Goal: Information Seeking & Learning: Learn about a topic

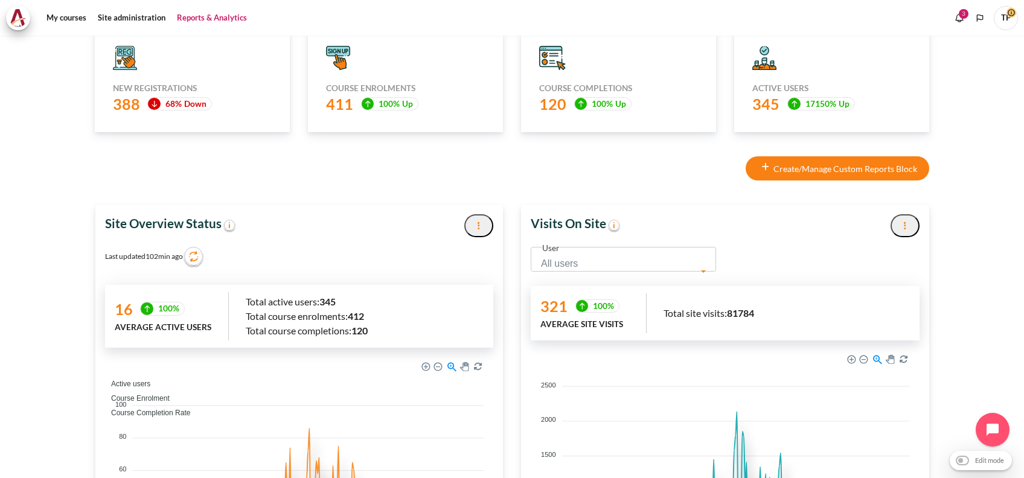
drag, startPoint x: 84, startPoint y: 226, endPoint x: 218, endPoint y: 223, distance: 134.1
copy strong "Site Overview Status"
drag, startPoint x: 518, startPoint y: 224, endPoint x: 600, endPoint y: 222, distance: 82.2
click at [600, 222] on div "Visits On Site Export to PDF" at bounding box center [725, 226] width 408 height 42
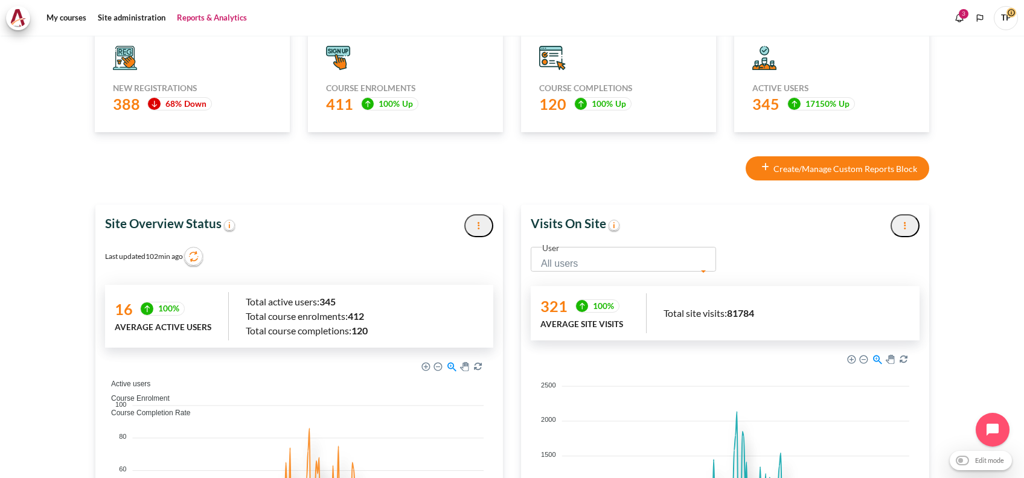
copy strong "Visits On Site"
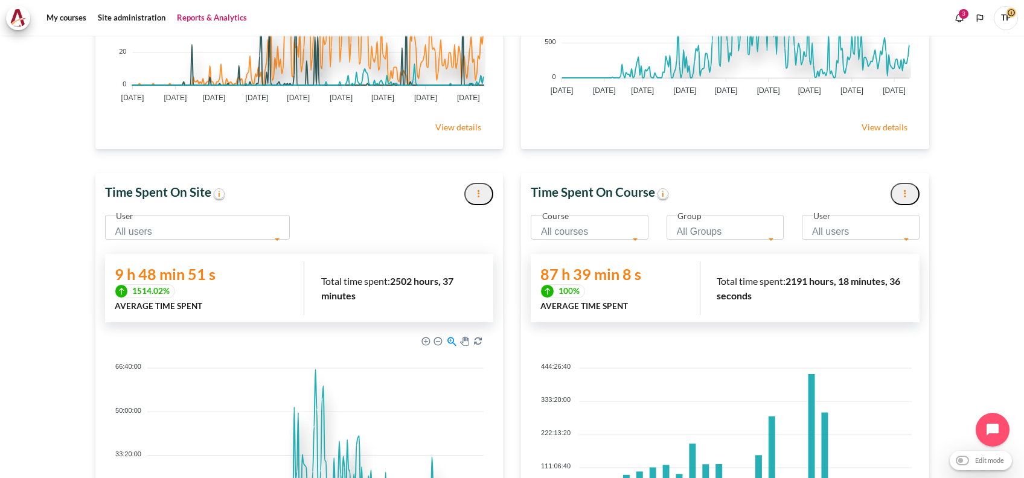
scroll to position [325, 391]
drag, startPoint x: 97, startPoint y: 185, endPoint x: 209, endPoint y: 187, distance: 111.8
click at [209, 187] on div "Time Spent On Site" at bounding box center [299, 194] width 408 height 42
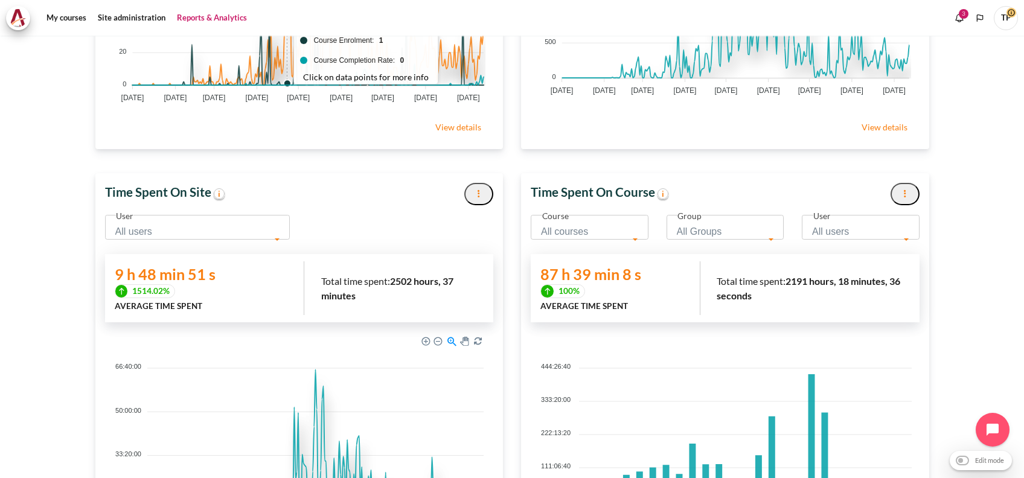
copy strong "Time Spent On Site"
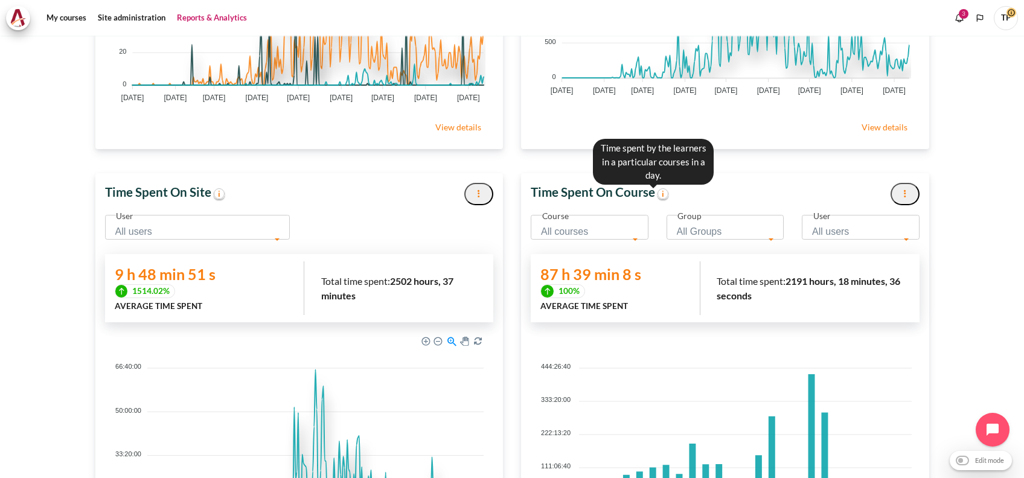
drag, startPoint x: 526, startPoint y: 184, endPoint x: 652, endPoint y: 188, distance: 126.3
click at [652, 188] on div "Time Spent On Course" at bounding box center [725, 194] width 408 height 42
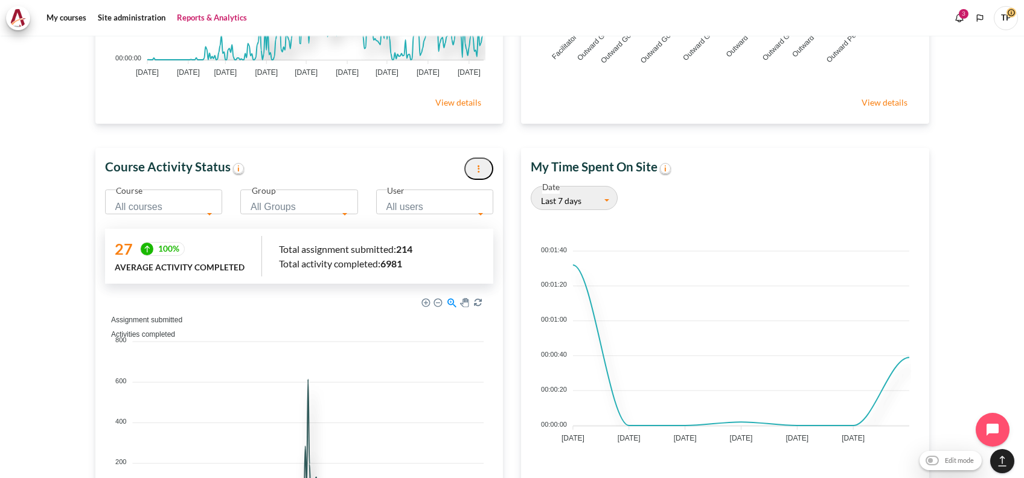
drag, startPoint x: 95, startPoint y: 162, endPoint x: 227, endPoint y: 158, distance: 131.7
click at [227, 158] on div "Course Activity Status" at bounding box center [299, 169] width 408 height 42
copy strong "Course Activity Status"
drag, startPoint x: 561, startPoint y: 166, endPoint x: 664, endPoint y: 164, distance: 103.3
click at [660, 162] on body "Skip to main content My courses" at bounding box center [512, 239] width 1024 height 478
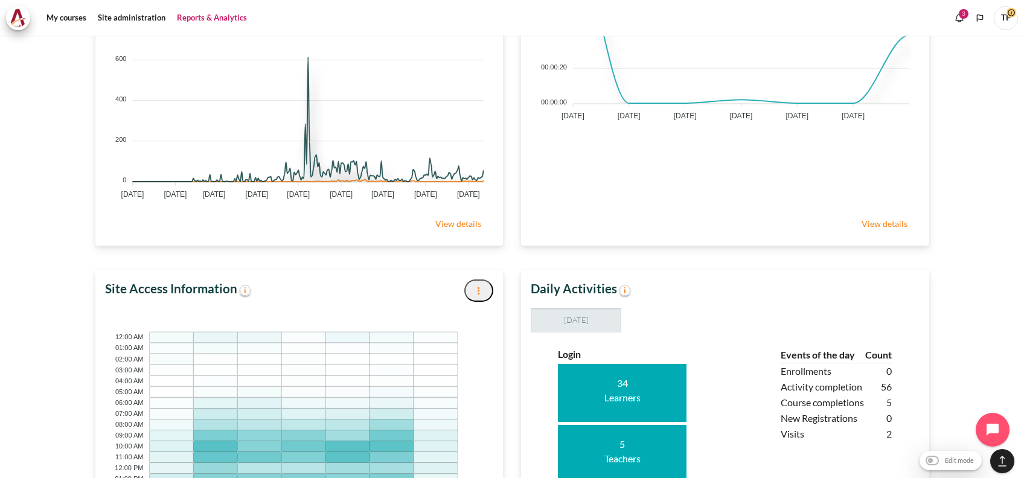
drag, startPoint x: 97, startPoint y: 289, endPoint x: 237, endPoint y: 280, distance: 139.8
click at [237, 280] on div "Site Access Information Sunday" at bounding box center [299, 479] width 426 height 418
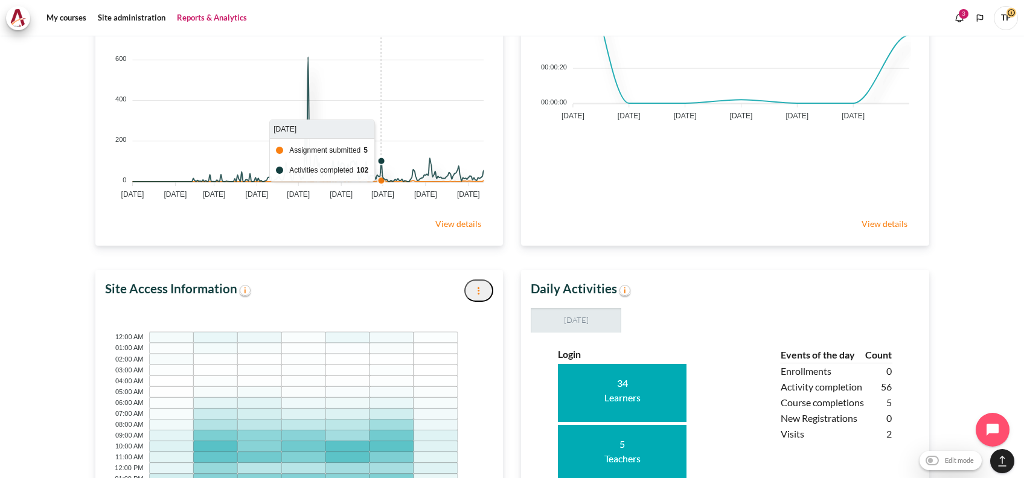
copy strong "Site Access Information"
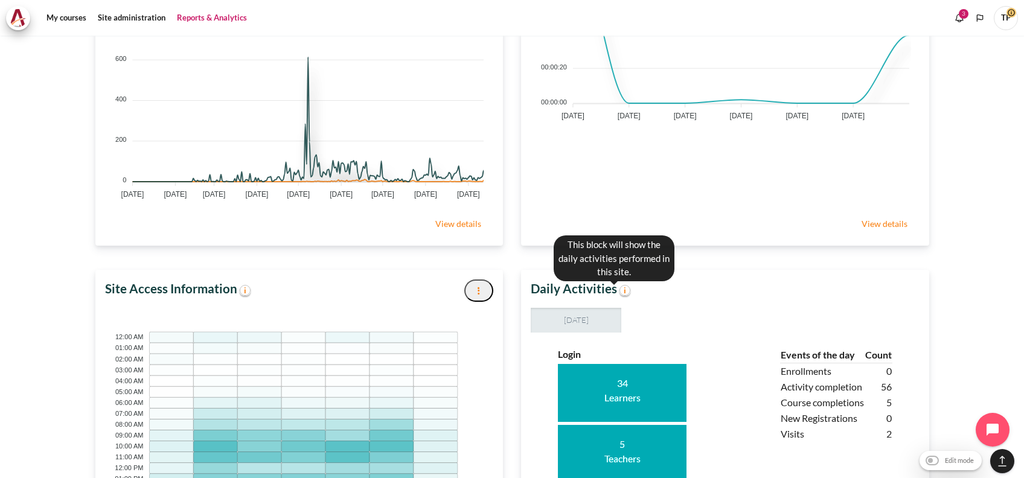
drag, startPoint x: 522, startPoint y: 286, endPoint x: 615, endPoint y: 285, distance: 92.4
click at [615, 285] on div "Daily Activities" at bounding box center [725, 289] width 408 height 38
copy strong "Daily Activities"
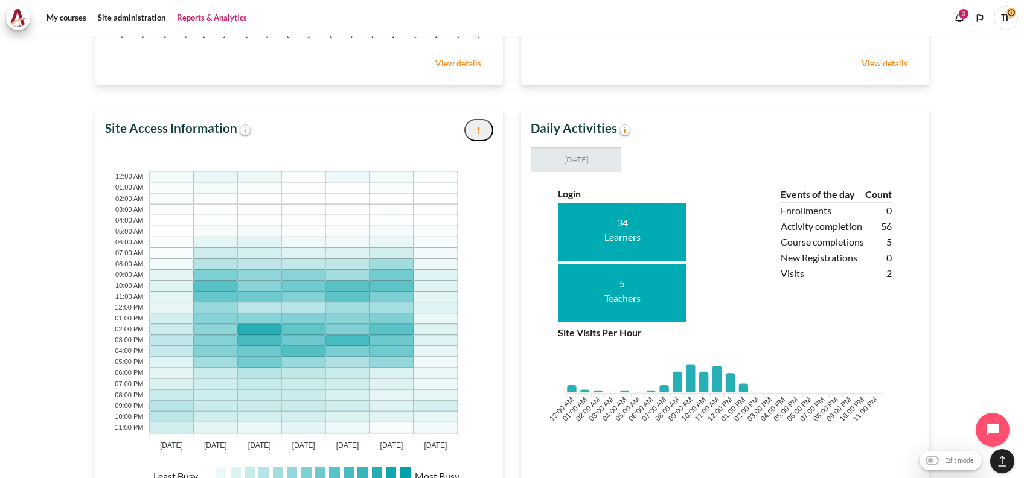
drag, startPoint x: 549, startPoint y: 320, endPoint x: 652, endPoint y: 331, distance: 103.3
click at [652, 331] on div "Login 34 Learners 5 Teachers Events of the day Count 0 56 5 0 2" at bounding box center [725, 316] width 353 height 258
click at [652, 331] on p "Site Visits Per Hour" at bounding box center [725, 333] width 335 height 14
click at [591, 332] on p "Site Visits Per Hour" at bounding box center [725, 333] width 335 height 14
drag, startPoint x: 556, startPoint y: 330, endPoint x: 648, endPoint y: 330, distance: 91.8
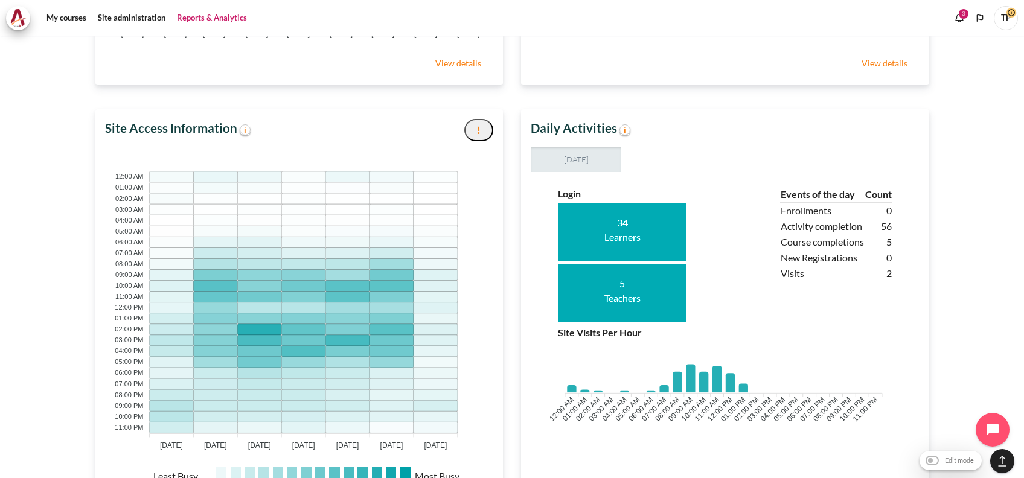
click at [648, 330] on p "Site Visits Per Hour" at bounding box center [725, 333] width 335 height 14
click at [570, 329] on p "Site Visits Per Hour" at bounding box center [725, 333] width 335 height 14
drag, startPoint x: 550, startPoint y: 331, endPoint x: 665, endPoint y: 330, distance: 115.4
click at [665, 330] on div "Site Visits Per Hour 12:00 AM 12:00 AM 01:00 AM 01:00 AM 02:00 AM 02:00 AM 03:0…" at bounding box center [725, 385] width 353 height 119
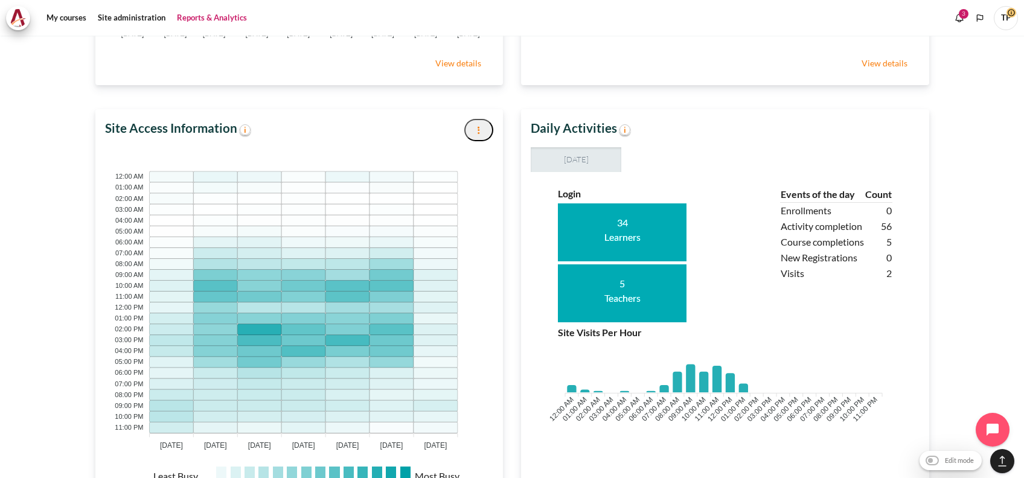
copy p "Site Visits Per Hour"
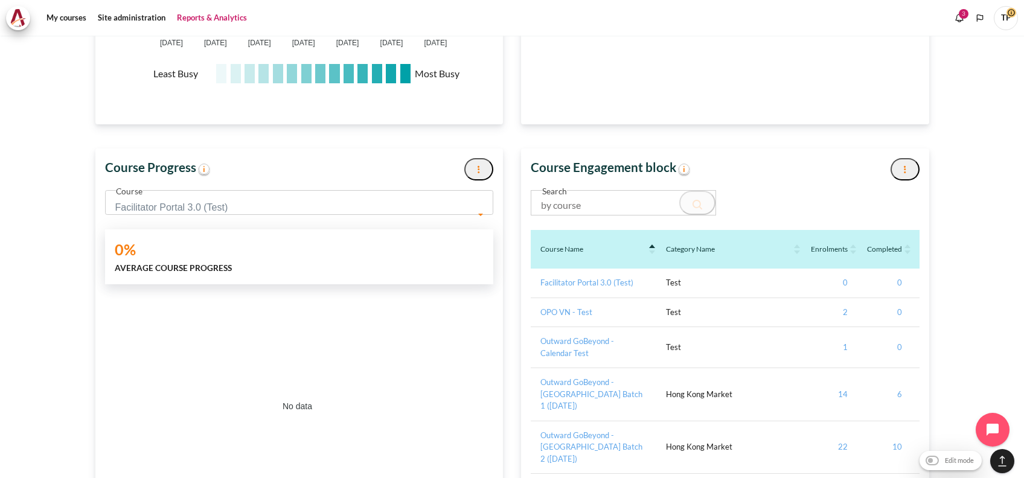
click at [193, 164] on div "Course Progress Export to PDF" at bounding box center [299, 170] width 408 height 42
copy strong "Course Progress"
drag, startPoint x: 522, startPoint y: 162, endPoint x: 670, endPoint y: 165, distance: 148.0
click at [670, 165] on div "Course Engagement block" at bounding box center [725, 170] width 408 height 42
copy strong "Course Engagement block"
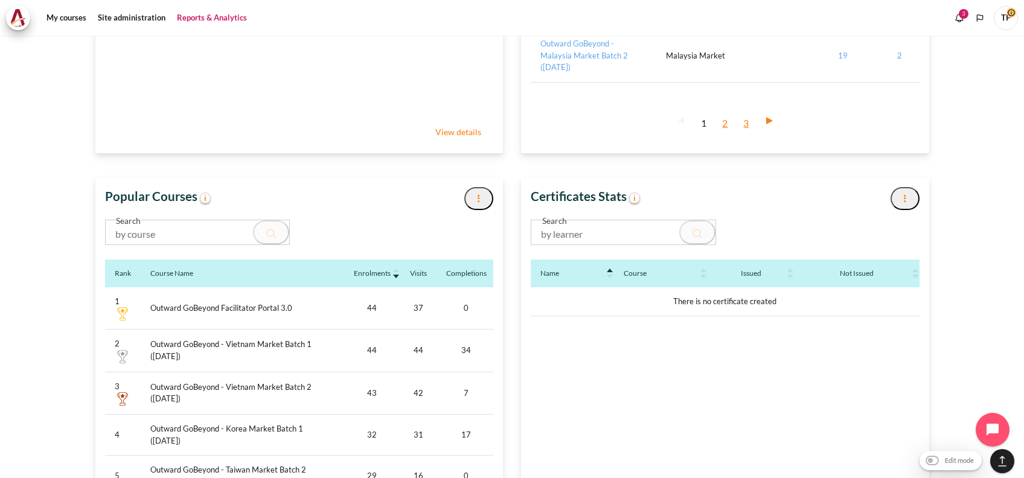
drag, startPoint x: 173, startPoint y: 182, endPoint x: 195, endPoint y: 182, distance: 21.7
click at [195, 182] on section "Overview Course All Courses Summary Course Activities Summary Course Activity C…" at bounding box center [512, 52] width 1006 height 5349
copy strong "Popular Courses"
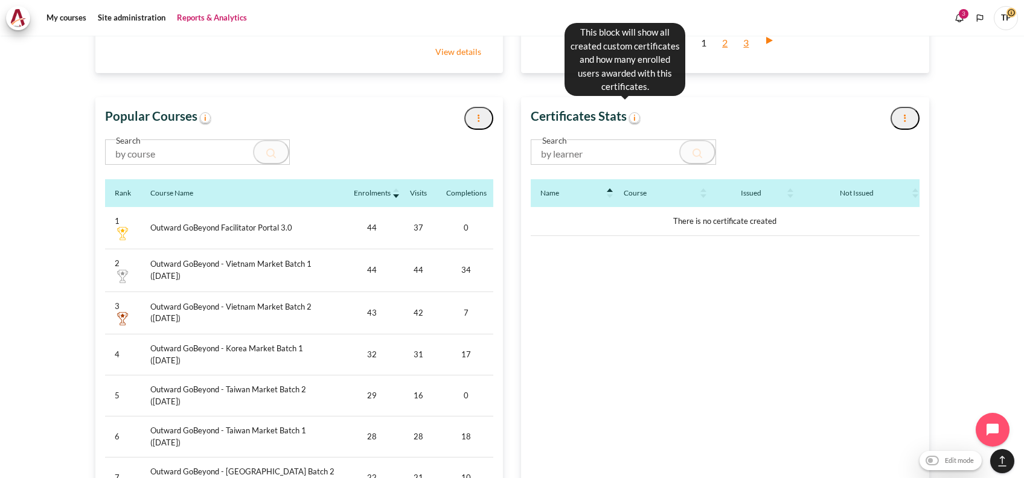
drag, startPoint x: 520, startPoint y: 108, endPoint x: 625, endPoint y: 108, distance: 105.1
click at [625, 108] on div "Certificates Stats" at bounding box center [725, 118] width 408 height 42
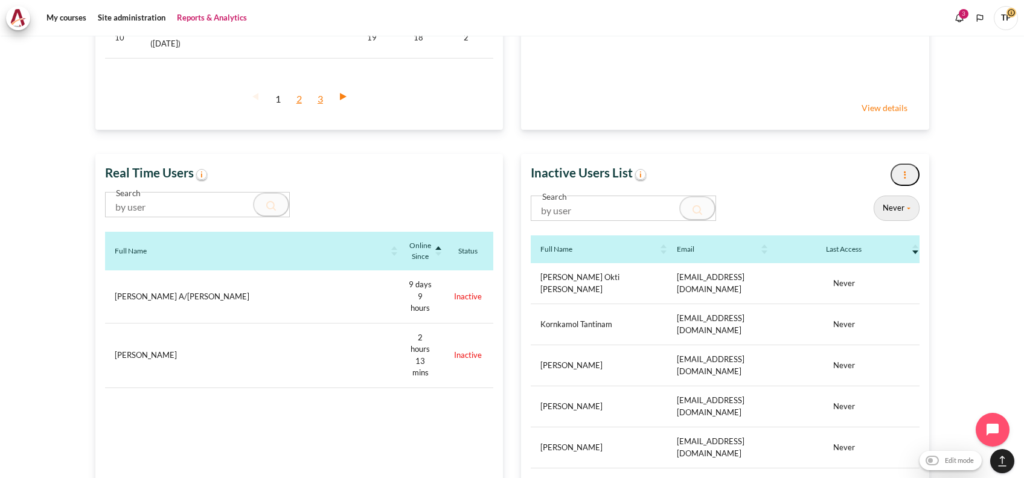
drag, startPoint x: 94, startPoint y: 161, endPoint x: 191, endPoint y: 167, distance: 98.1
click at [191, 167] on div "Real Time Users Search Full Name Online Since Status Adrian Raj A/L Navaretnamo…" at bounding box center [299, 461] width 426 height 615
drag, startPoint x: 528, startPoint y: 163, endPoint x: 632, endPoint y: 164, distance: 103.9
click at [632, 166] on strong "Inactive Users List" at bounding box center [589, 173] width 117 height 14
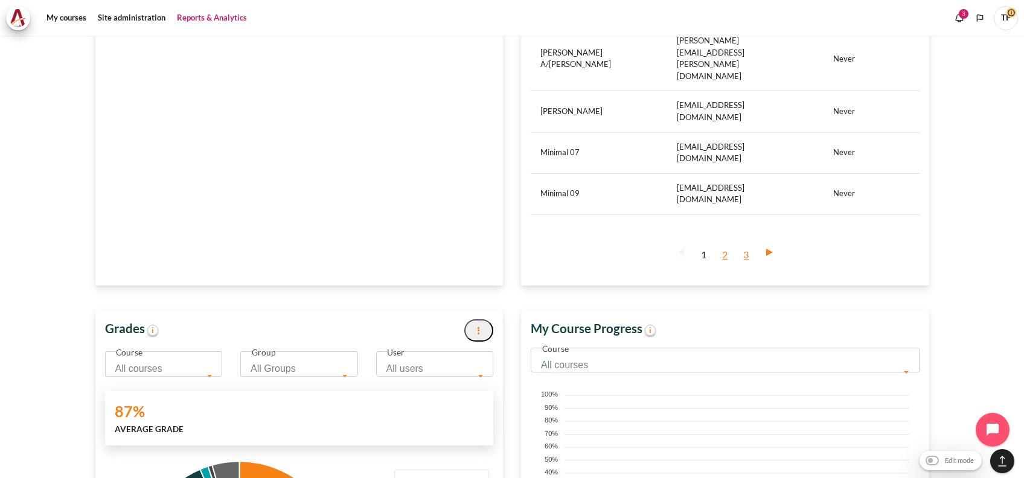
drag, startPoint x: 121, startPoint y: 227, endPoint x: 146, endPoint y: 223, distance: 25.0
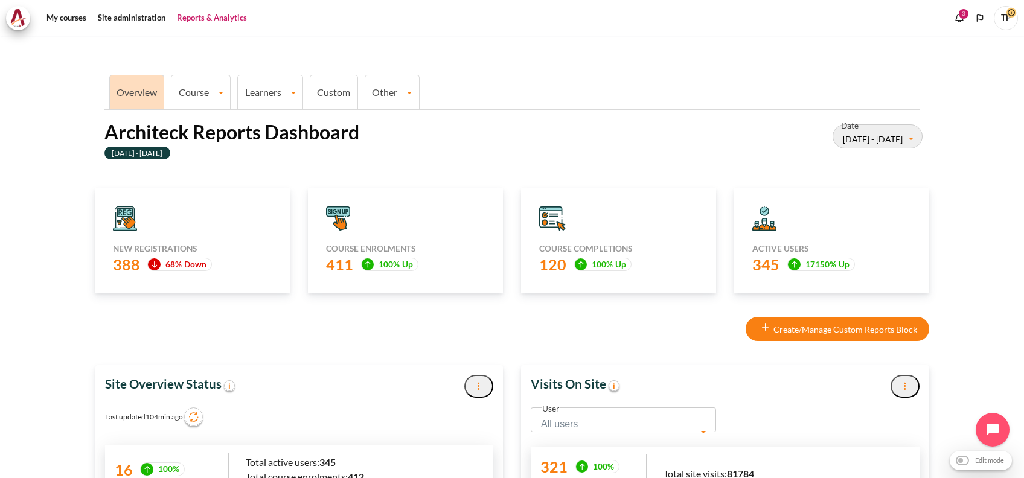
click at [202, 106] on li "Course All Courses Summary Course Activities Summary Course Activity Completion…" at bounding box center [201, 92] width 60 height 34
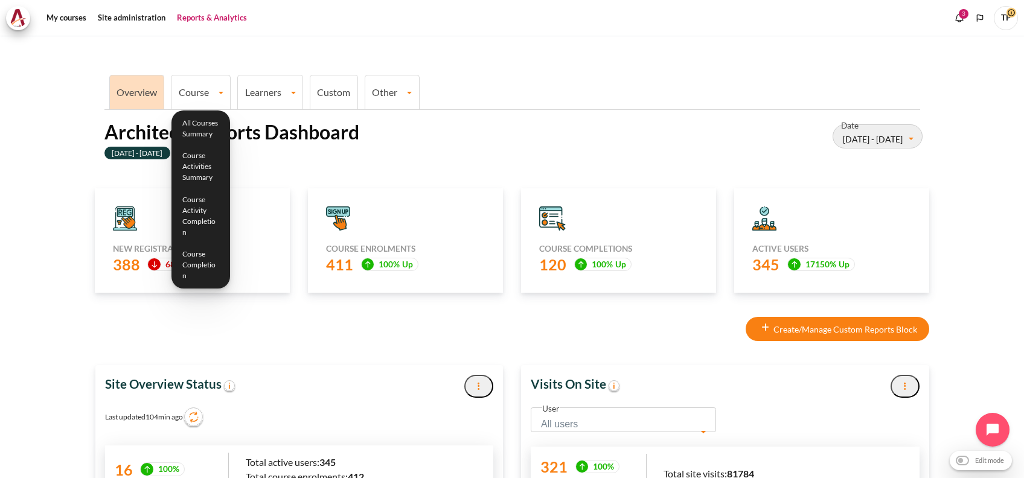
click at [208, 89] on link "Course" at bounding box center [201, 91] width 59 height 11
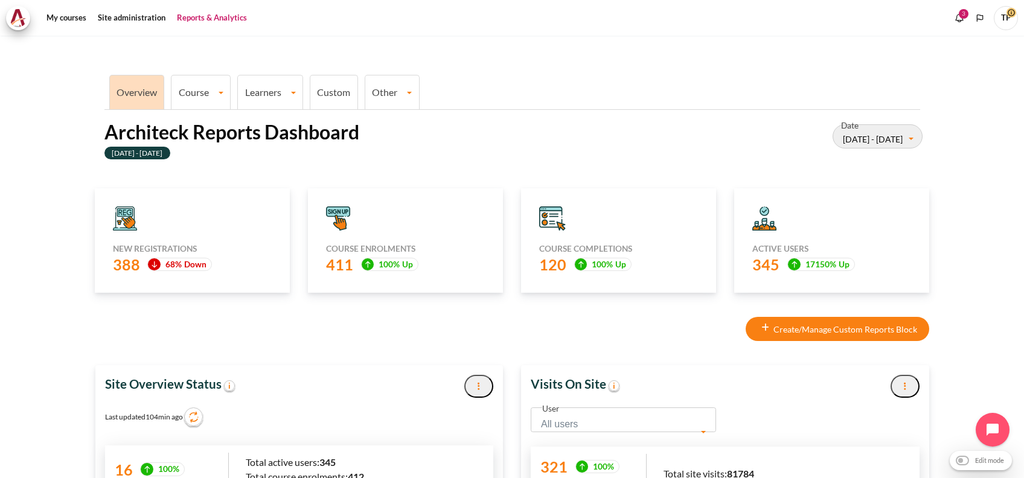
click at [211, 91] on link "Course" at bounding box center [201, 91] width 59 height 11
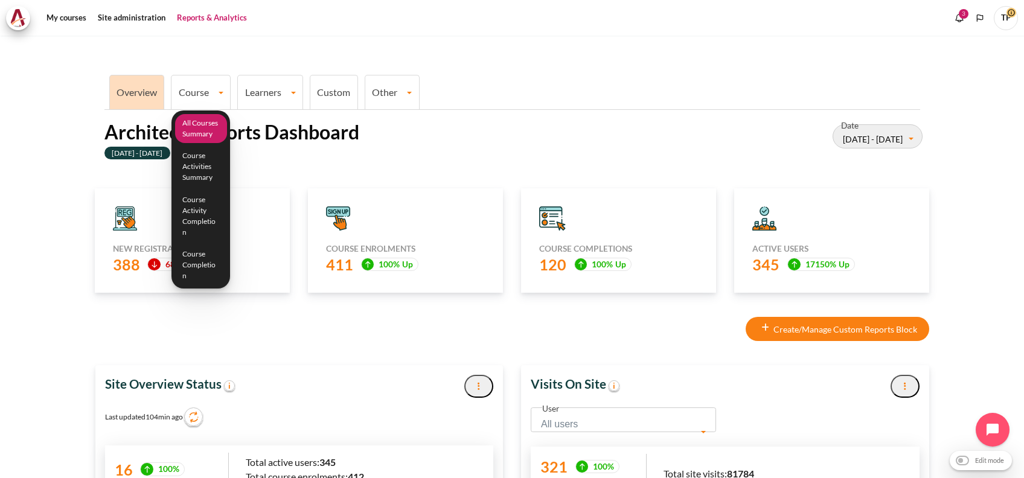
click at [213, 118] on link "All Courses Summary" at bounding box center [201, 129] width 52 height 30
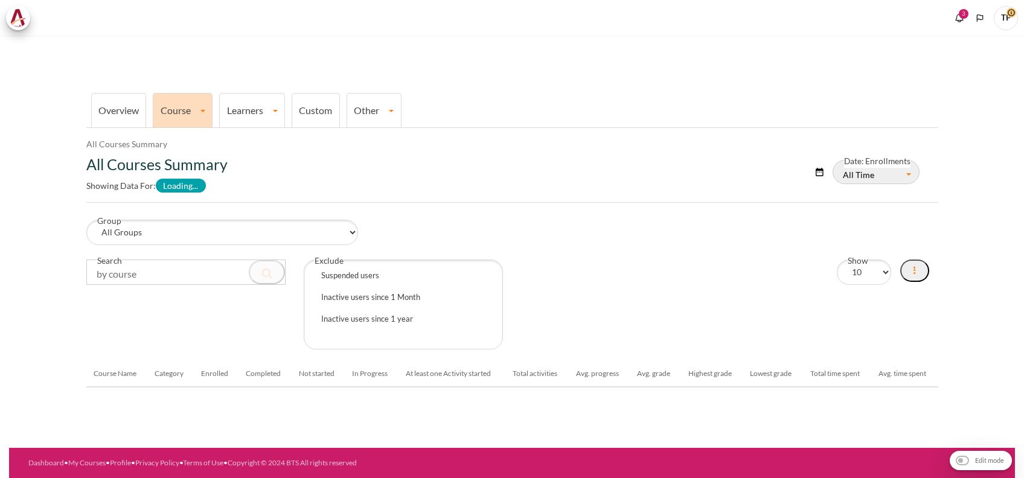
select select "Content"
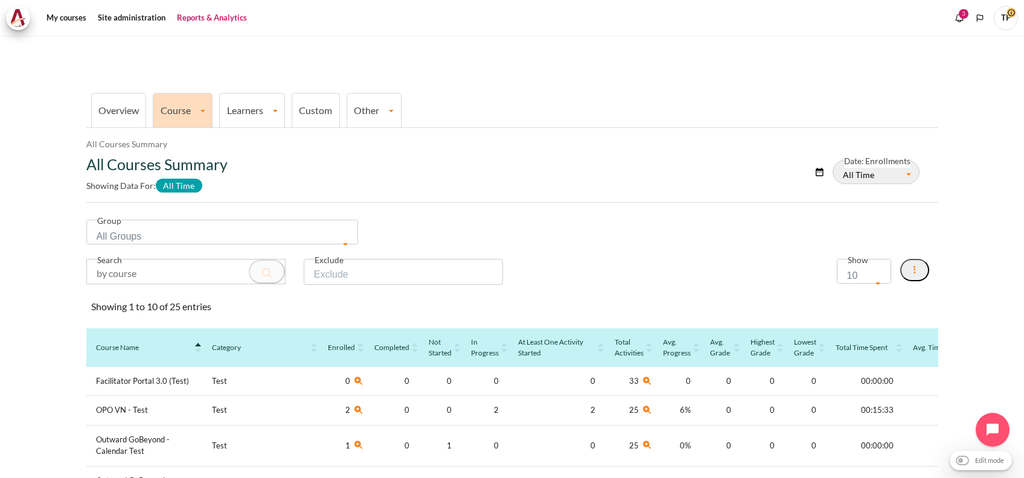
click at [175, 115] on link "Course" at bounding box center [182, 109] width 59 height 11
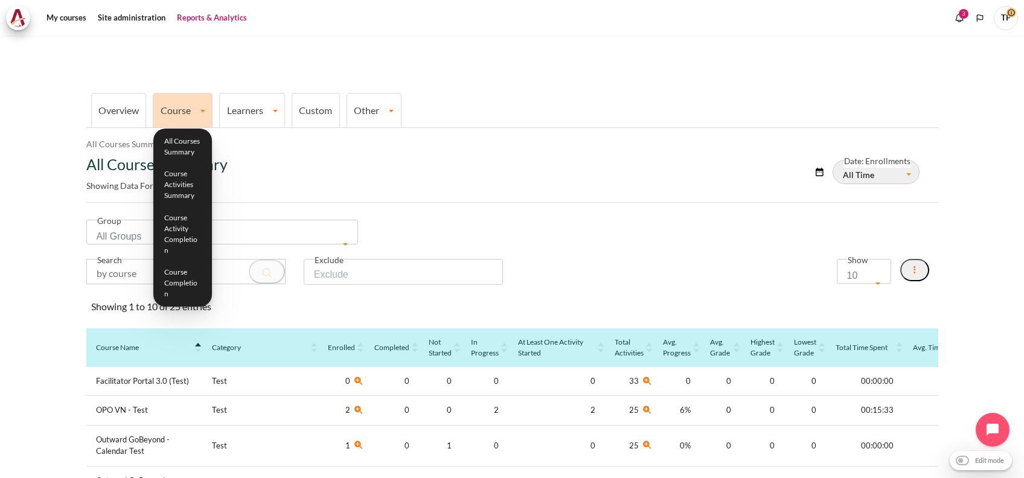
drag, startPoint x: 51, startPoint y: 178, endPoint x: 55, endPoint y: 172, distance: 7.0
click at [51, 176] on section "Overview Course All Courses Summary Course Activities Summary Course Activity C…" at bounding box center [512, 435] width 1006 height 799
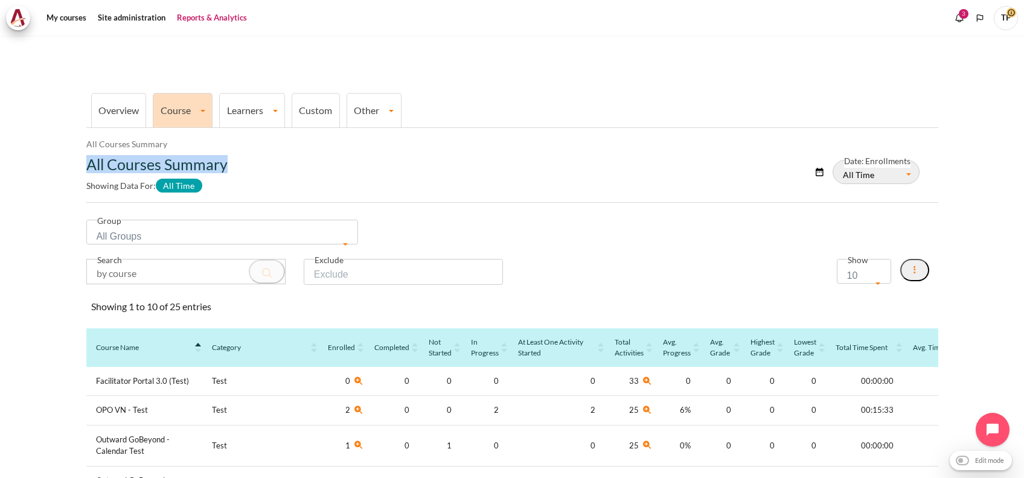
drag, startPoint x: 72, startPoint y: 159, endPoint x: 233, endPoint y: 162, distance: 160.1
click at [233, 162] on section "Overview Course All Courses Summary Course Activities Summary Course Activity C…" at bounding box center [512, 435] width 1006 height 799
copy h2 "All Courses Summary"
click at [181, 114] on link "Course" at bounding box center [182, 109] width 59 height 11
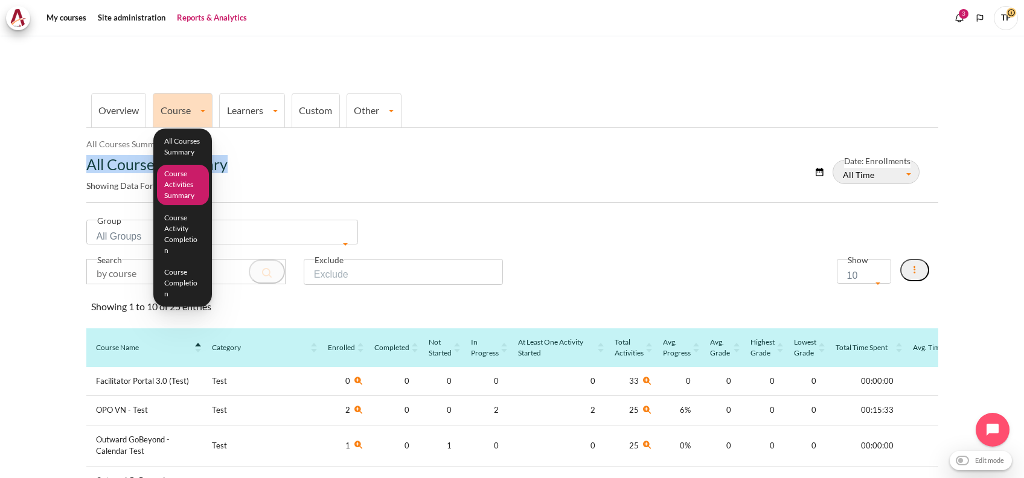
click at [169, 187] on link "Course Activities Summary" at bounding box center [183, 185] width 52 height 40
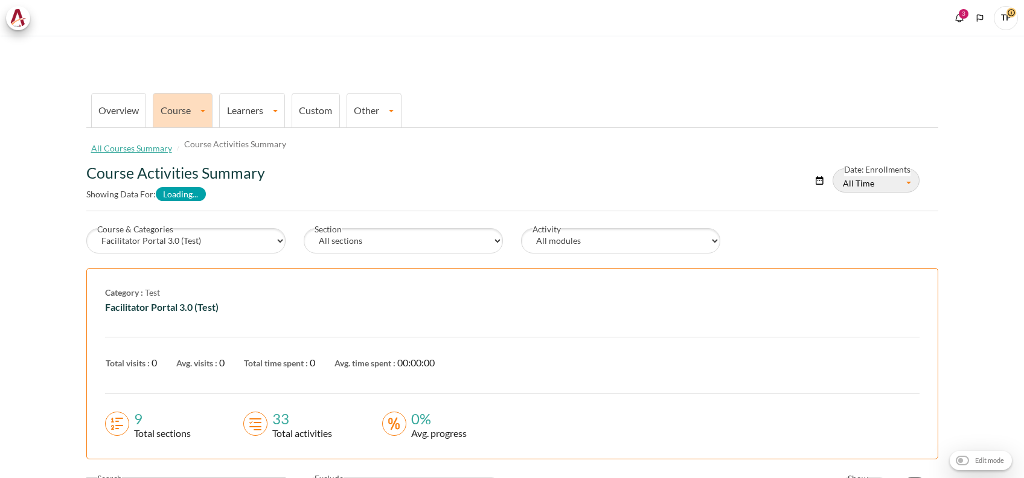
select select "Content"
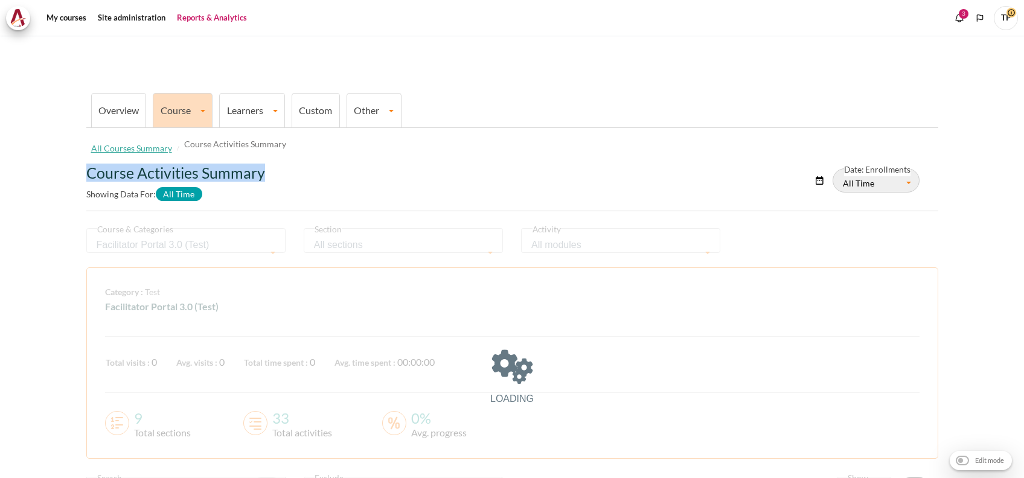
drag, startPoint x: 0, startPoint y: 0, endPoint x: 268, endPoint y: 174, distance: 319.7
click at [268, 174] on section "Overview Course All Courses Summary Course Activities Summary Course Activity C…" at bounding box center [512, 304] width 1006 height 536
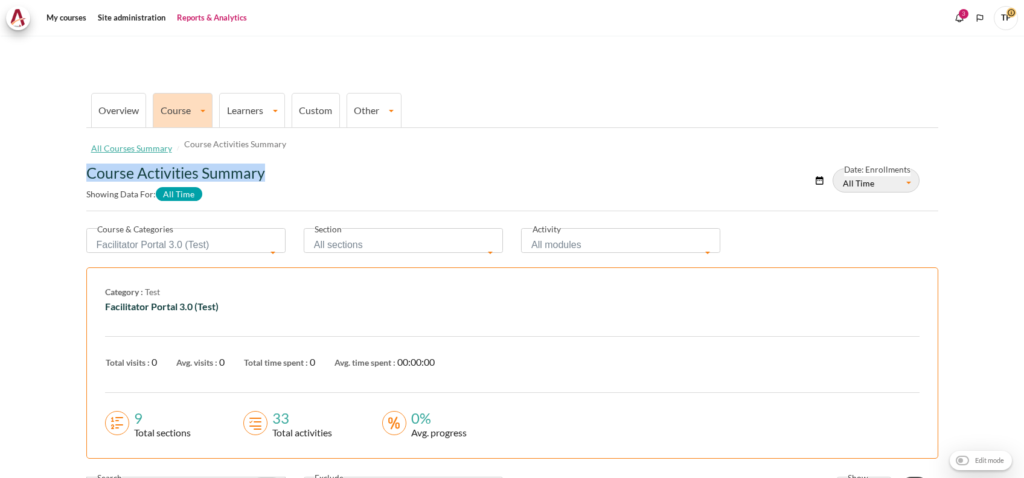
copy h2 "Course Activities Summary"
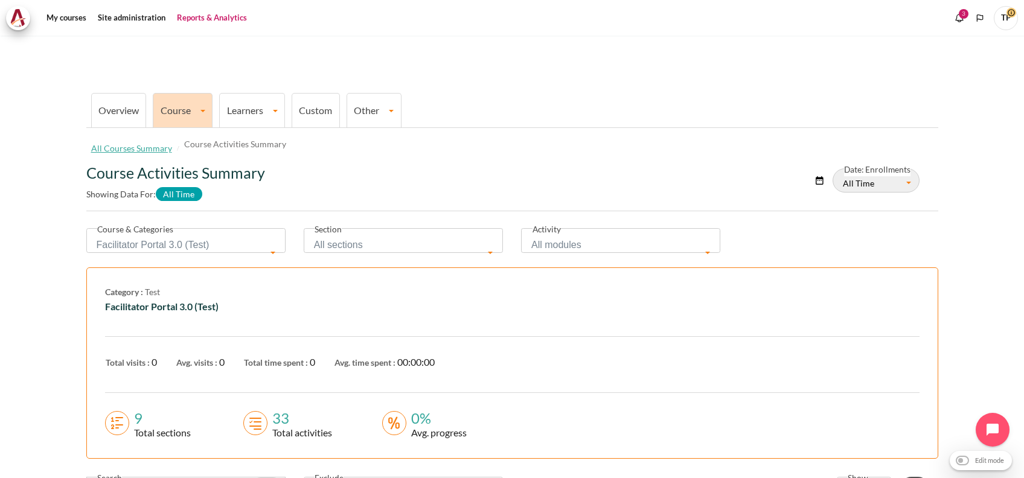
click at [184, 121] on li "Course All Courses Summary Course Activities Summary Course Activity Completion…" at bounding box center [183, 110] width 60 height 34
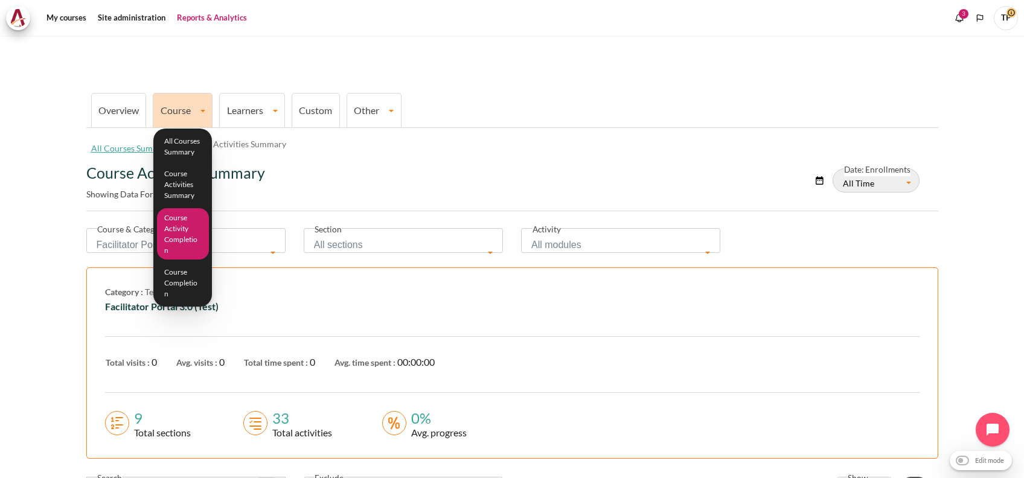
click at [179, 232] on link "Course Activity Completion" at bounding box center [183, 233] width 52 height 51
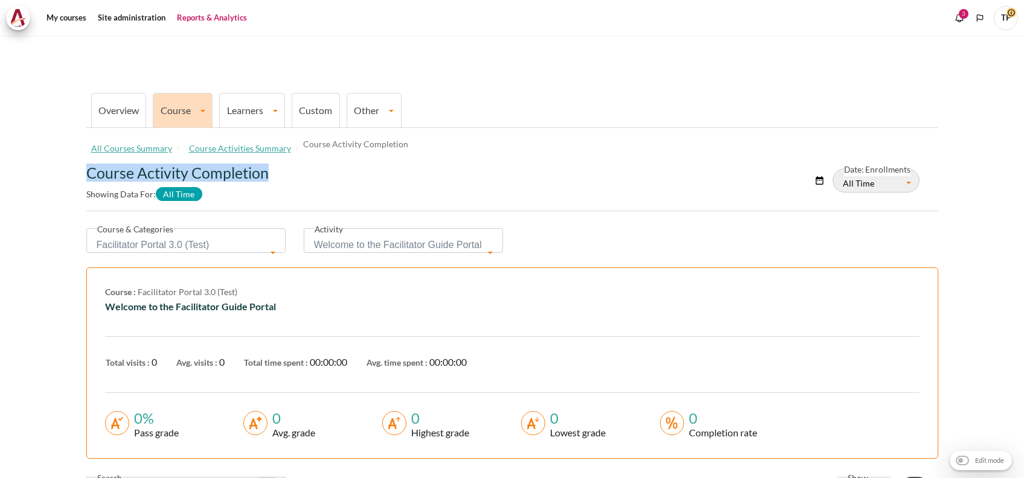
drag, startPoint x: 86, startPoint y: 171, endPoint x: 296, endPoint y: 174, distance: 210.2
click at [296, 174] on h2 "Course Activity Completion" at bounding box center [365, 173] width 559 height 18
copy h2 "Course Activity Completion"
click at [179, 115] on link "Course" at bounding box center [182, 109] width 59 height 11
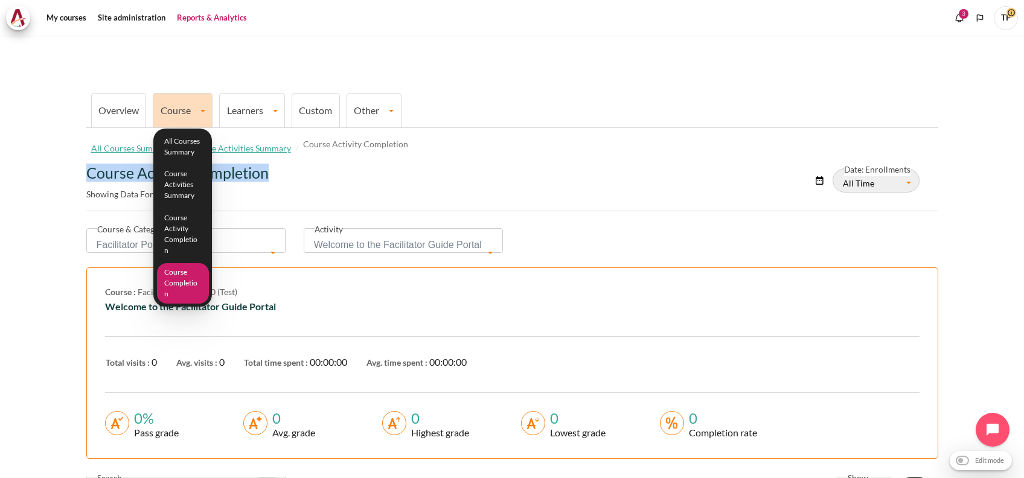
click at [179, 263] on link "Course Completion" at bounding box center [183, 283] width 52 height 40
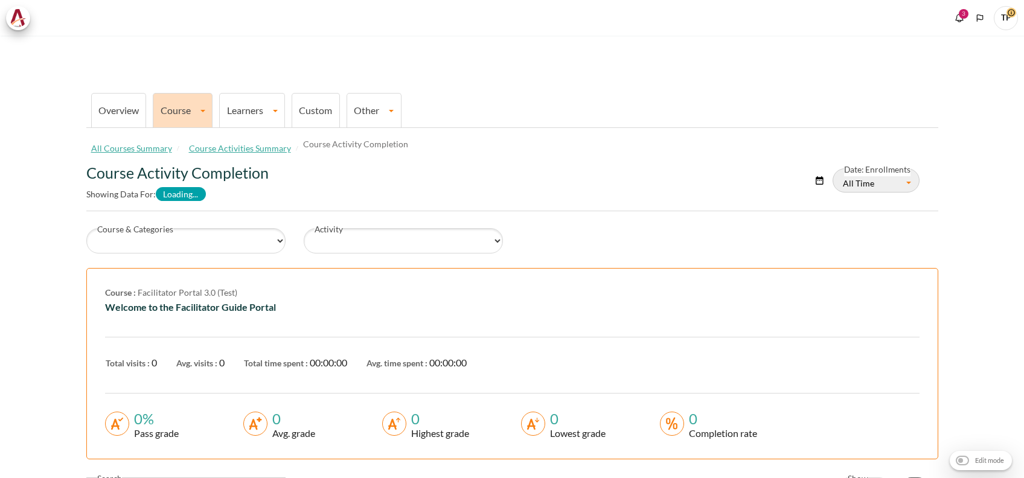
select select "Content"
click at [210, 101] on li "Course All Courses Summary Course Activities Summary Course Activity Completion…" at bounding box center [183, 110] width 60 height 34
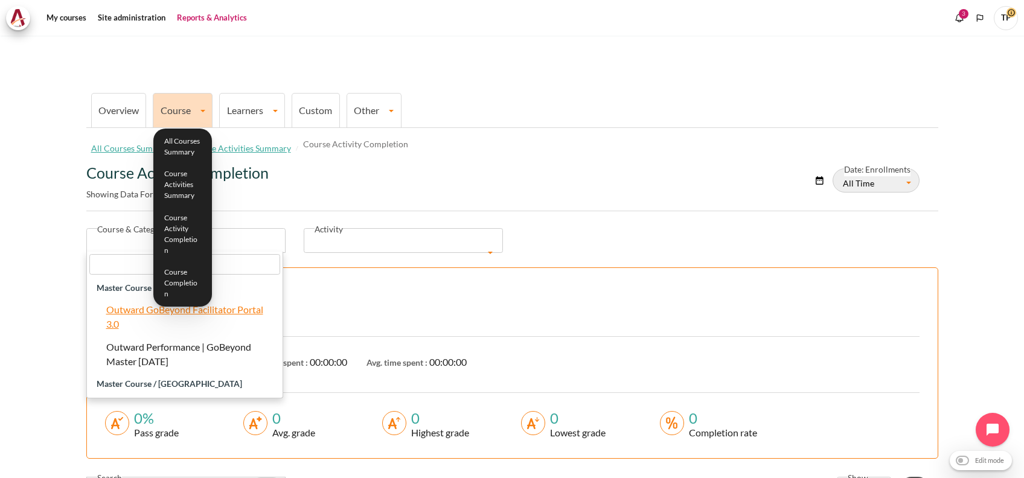
drag, startPoint x: 188, startPoint y: 262, endPoint x: 262, endPoint y: 278, distance: 75.3
click at [262, 278] on body "Skip to main content My courses" at bounding box center [512, 239] width 1024 height 478
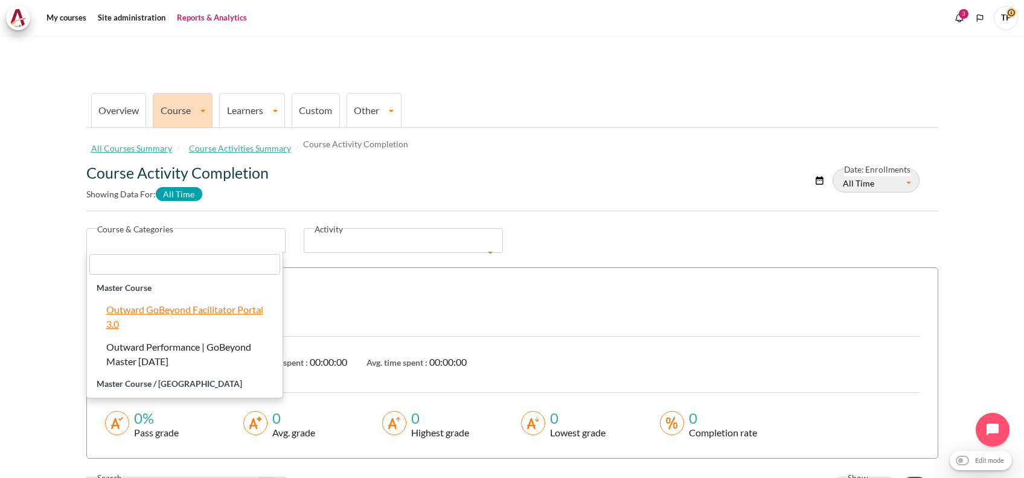
click at [265, 115] on link "Learners" at bounding box center [252, 109] width 65 height 11
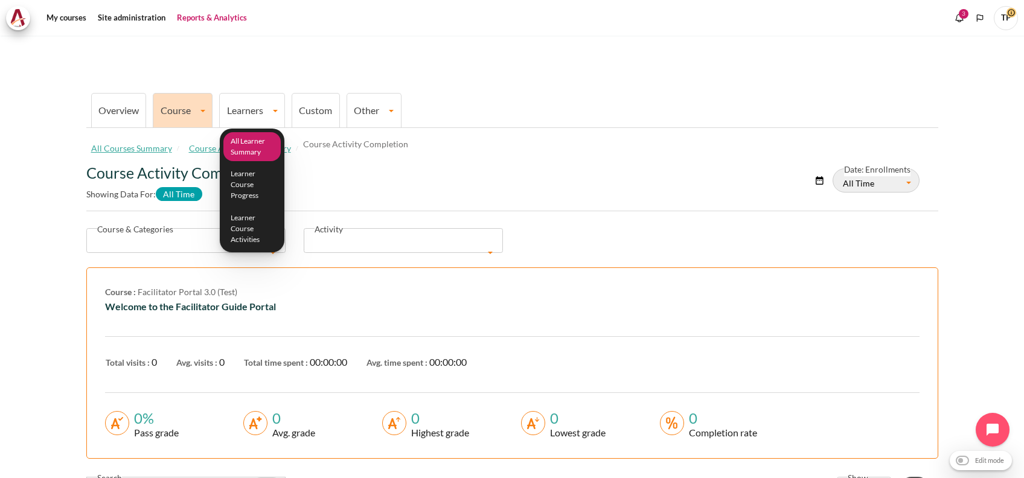
click at [260, 143] on link "All Learner Summary" at bounding box center [252, 147] width 58 height 30
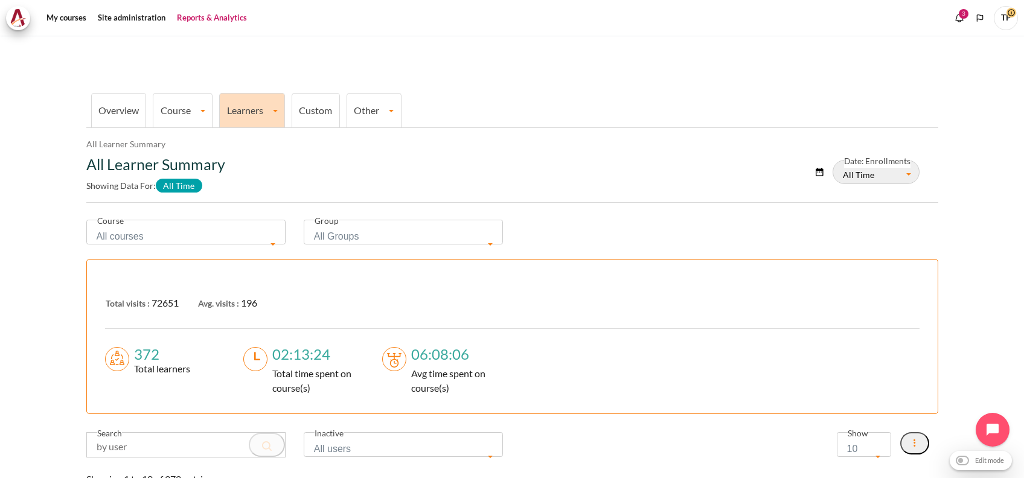
click at [256, 108] on link "Learners" at bounding box center [252, 109] width 65 height 11
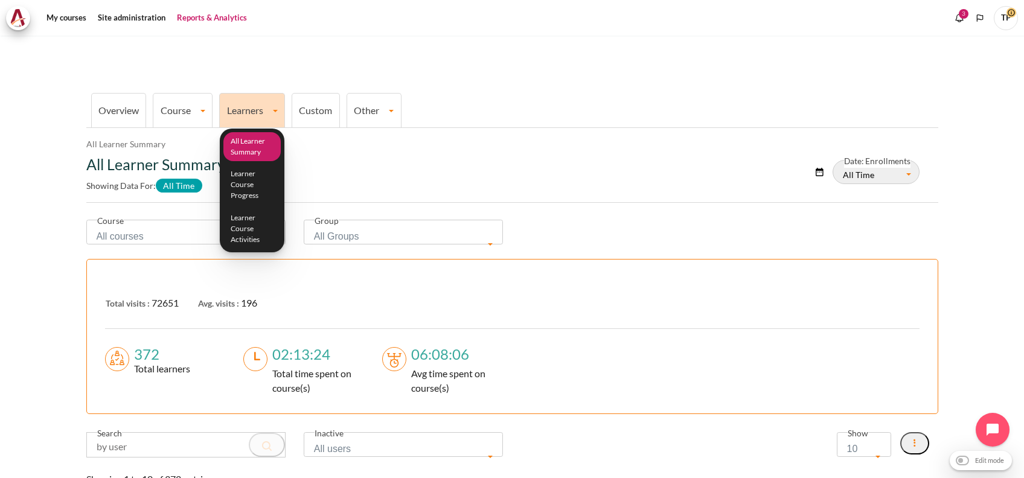
click at [252, 145] on link "All Learner Summary" at bounding box center [252, 147] width 58 height 30
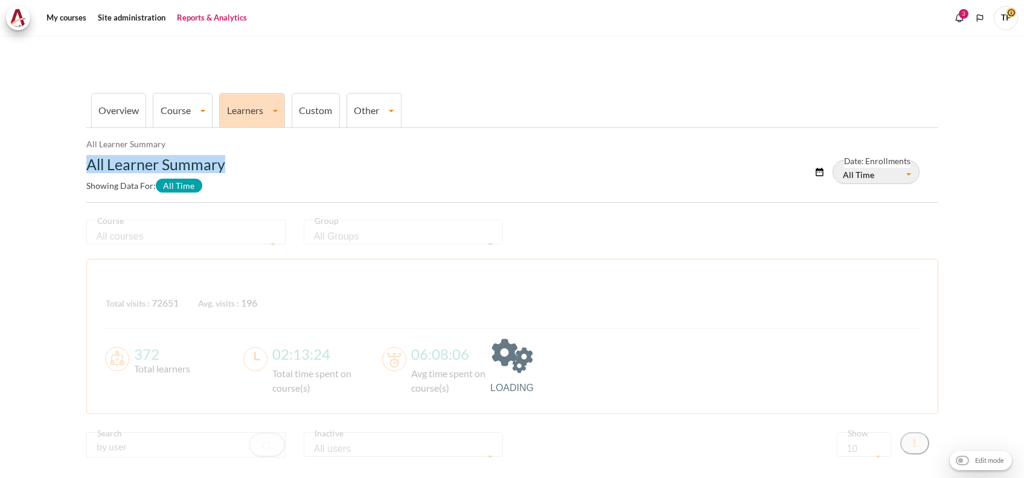
drag, startPoint x: 227, startPoint y: 162, endPoint x: 76, endPoint y: 153, distance: 151.3
click at [75, 156] on section "Overview Course All Courses Summary Course Activities Summary Course Activity C…" at bounding box center [512, 297] width 1006 height 522
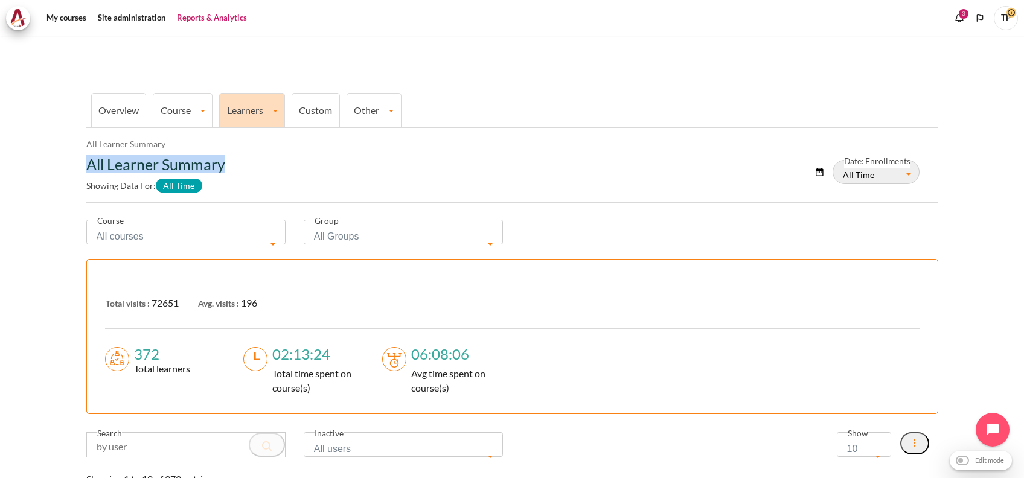
click at [275, 106] on link "Learners" at bounding box center [252, 109] width 65 height 11
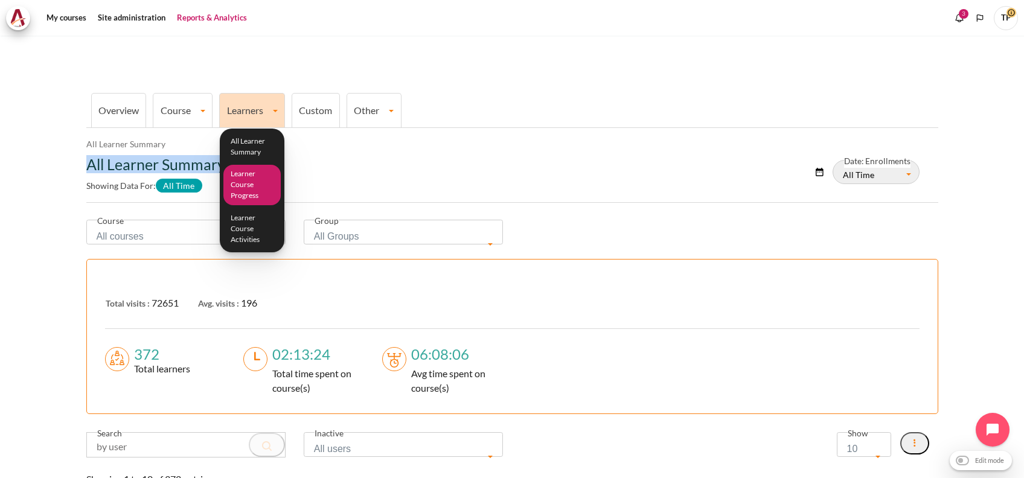
click at [246, 194] on link "Learner Course Progress" at bounding box center [252, 185] width 58 height 40
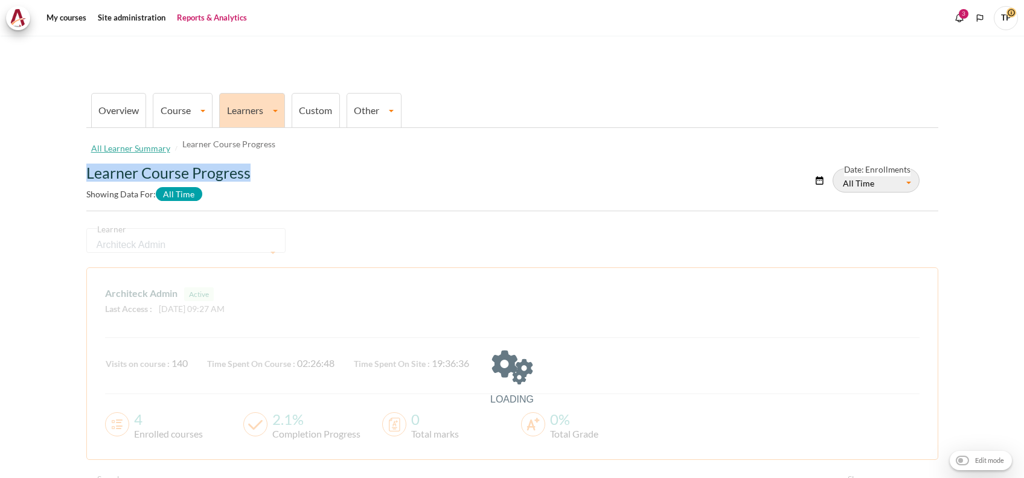
drag, startPoint x: 0, startPoint y: 0, endPoint x: 353, endPoint y: 174, distance: 393.3
click at [353, 174] on section "Overview Course All Courses Summary Course Activities Summary Course Activity C…" at bounding box center [512, 304] width 1006 height 537
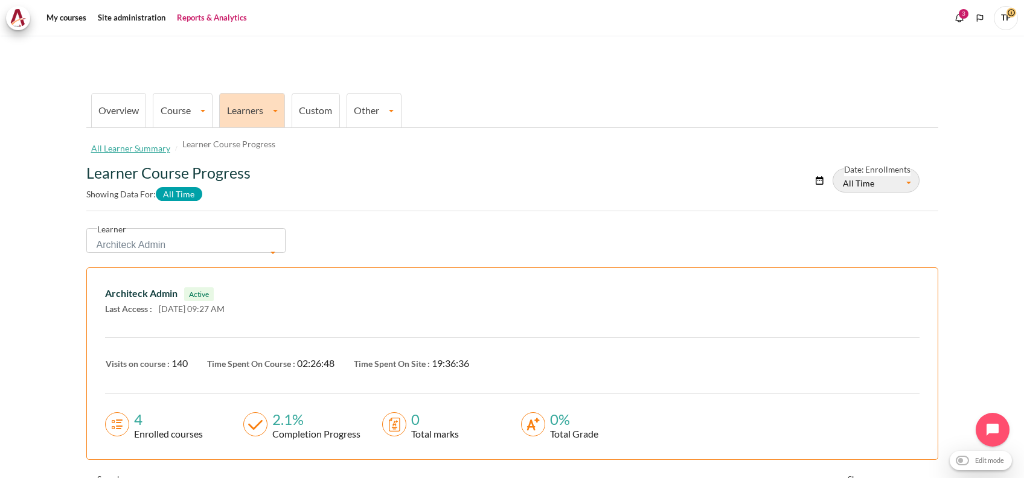
click at [252, 122] on li "Learners All Learner Summary Learner Course Progress Learner Course Activities" at bounding box center [252, 110] width 66 height 34
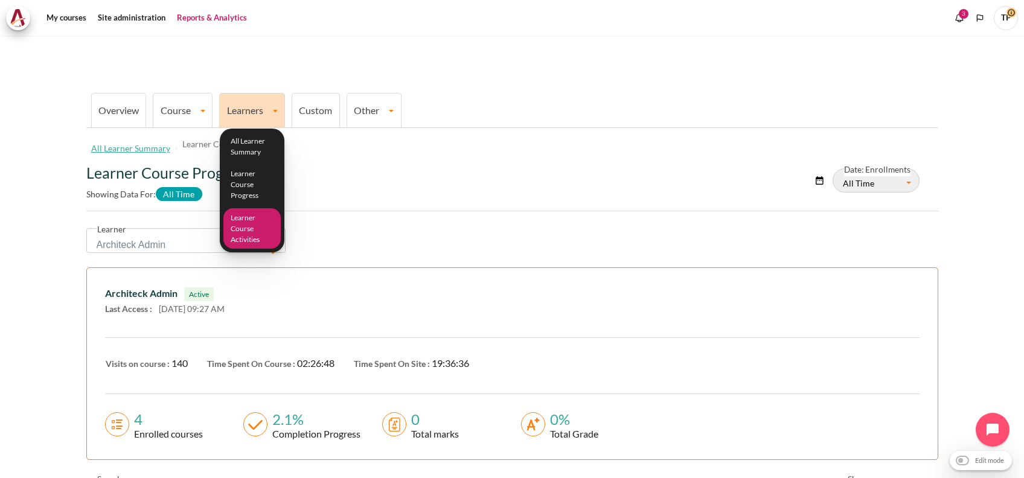
click at [238, 236] on link "Learner Course Activities" at bounding box center [252, 228] width 58 height 40
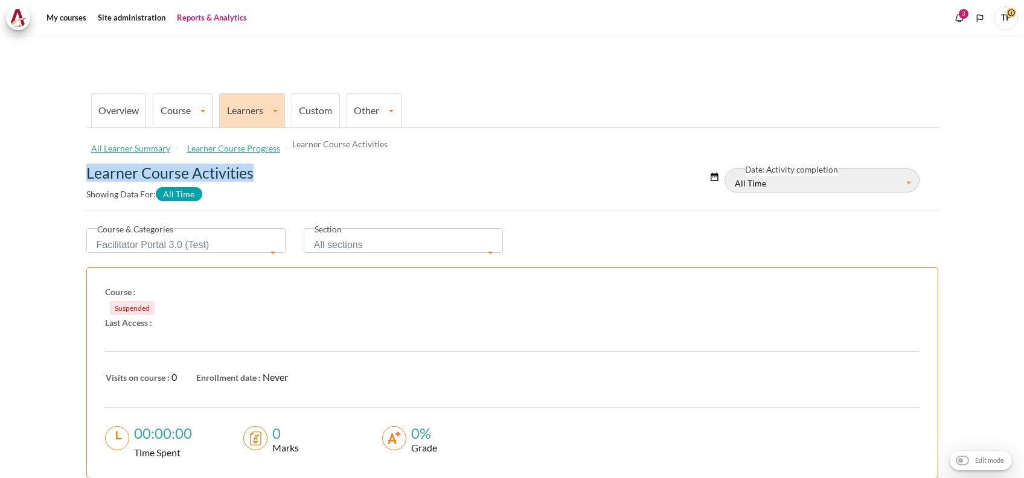
drag, startPoint x: 121, startPoint y: 175, endPoint x: 326, endPoint y: 177, distance: 204.8
click at [326, 177] on h2 "Learner Course Activities" at bounding box center [365, 173] width 559 height 18
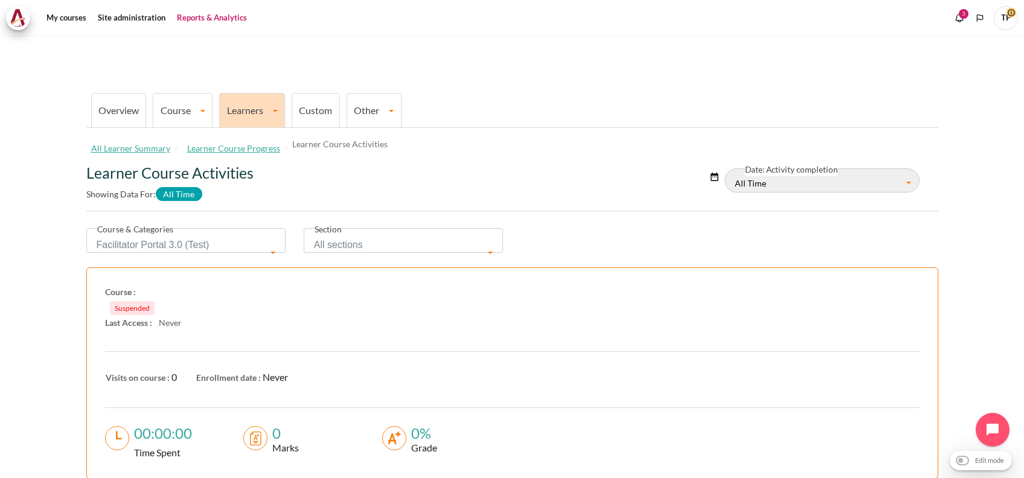
click at [310, 103] on li "Custom" at bounding box center [316, 110] width 48 height 34
click at [315, 111] on link "Custom" at bounding box center [315, 109] width 33 height 11
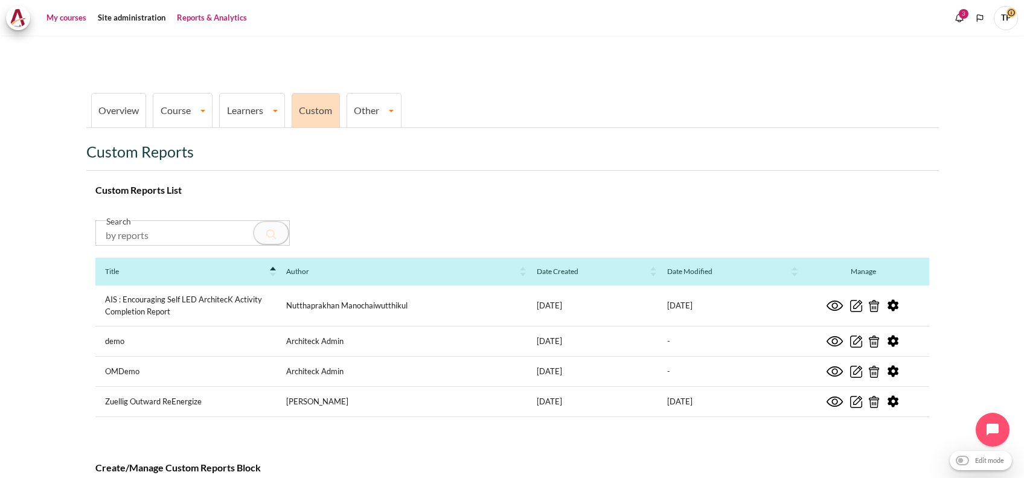
click at [56, 27] on link "My courses" at bounding box center [66, 18] width 48 height 24
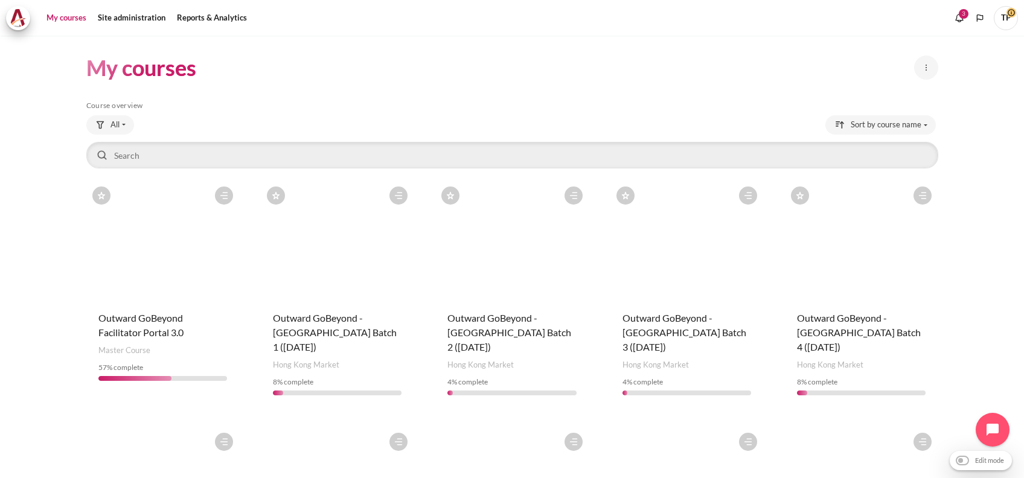
click at [343, 236] on figure "Content" at bounding box center [337, 241] width 153 height 121
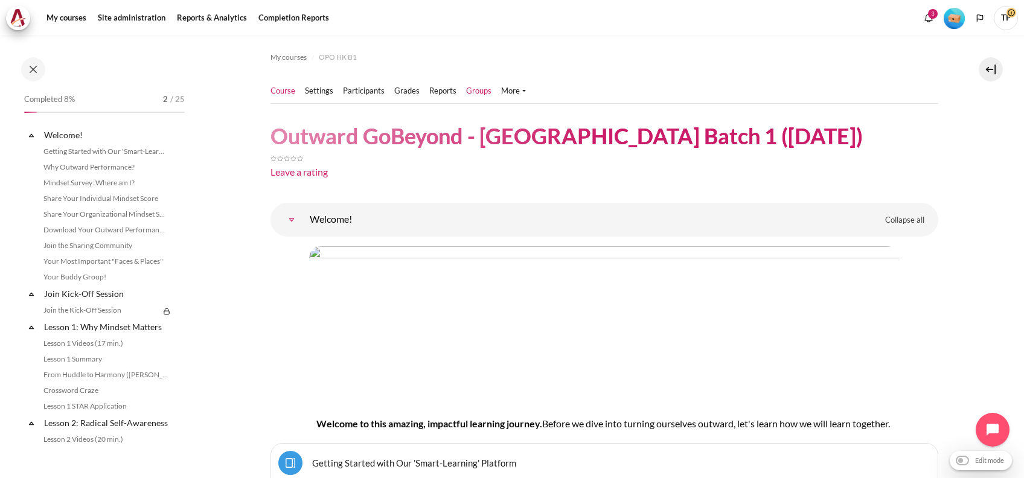
click at [481, 87] on link "Groups" at bounding box center [478, 91] width 25 height 12
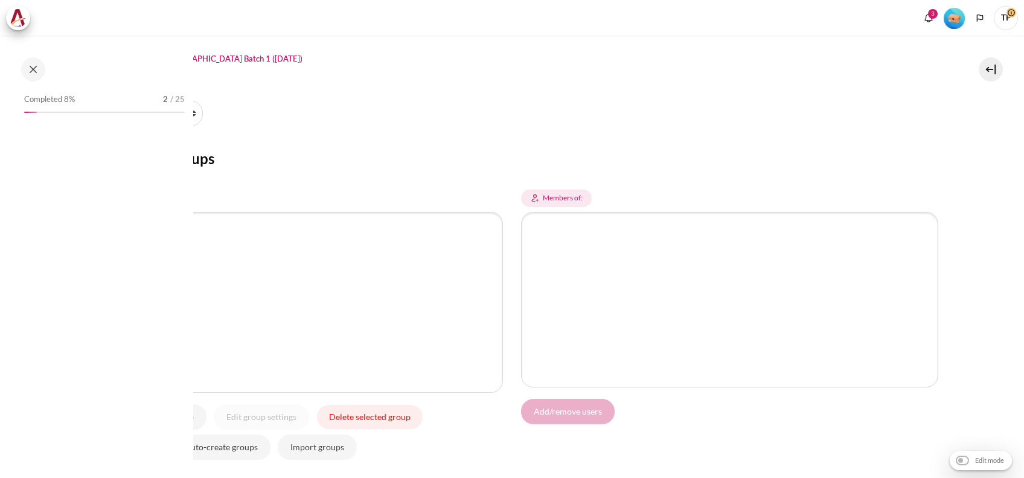
select select "Content"
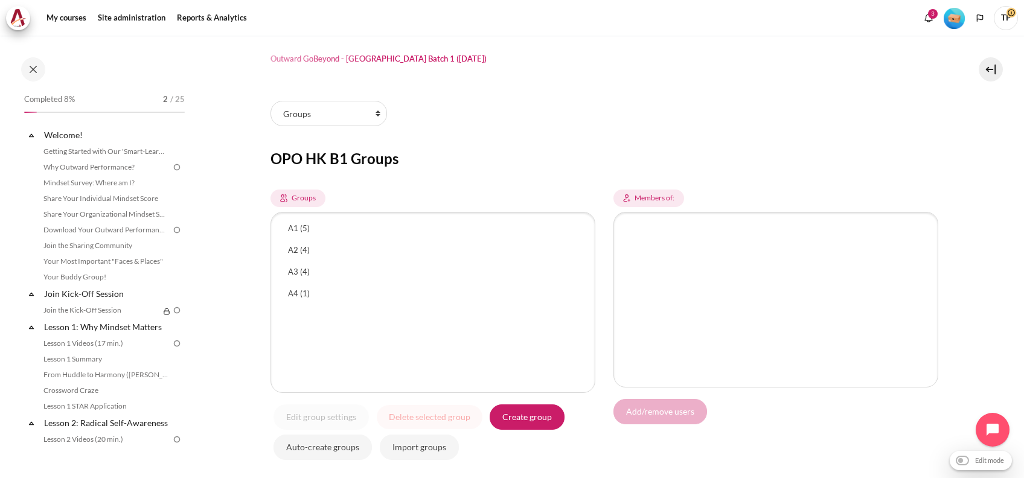
click at [332, 100] on div "Participants tertiary navigation. Enrolled users Enrolment methods Groups Group…" at bounding box center [605, 274] width 668 height 385
click at [331, 103] on select "Enrolled users Enrolment methods Groups Groupings Overview Permissions Other us…" at bounding box center [329, 113] width 117 height 25
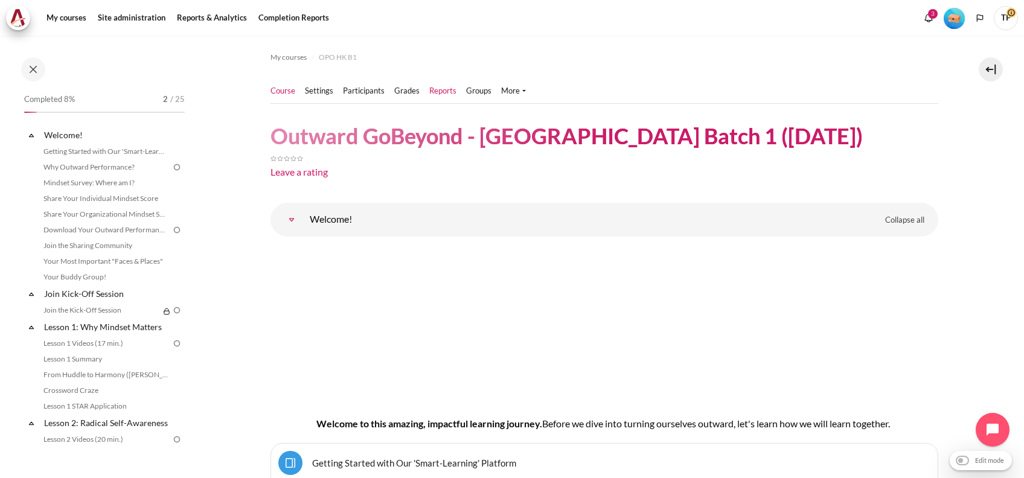
click at [443, 87] on link "Reports" at bounding box center [442, 91] width 27 height 12
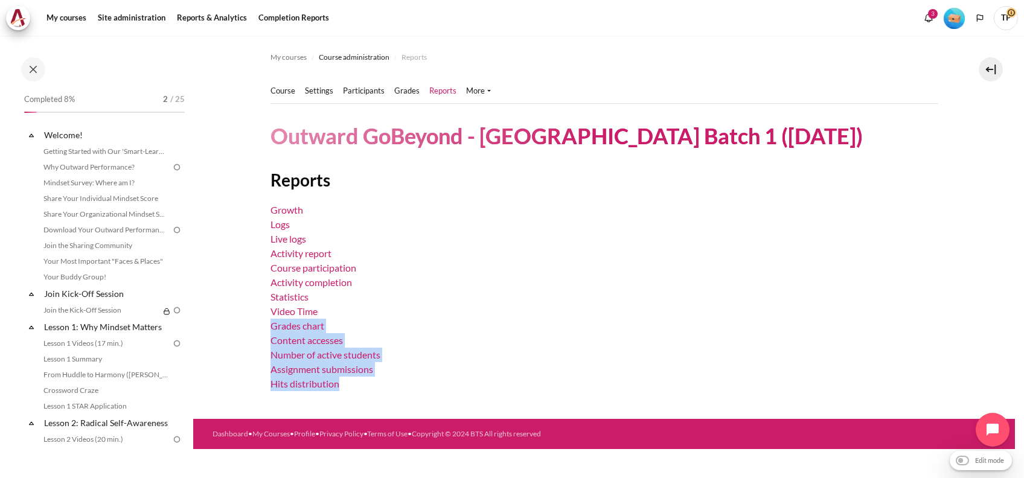
drag, startPoint x: 257, startPoint y: 321, endPoint x: 395, endPoint y: 381, distance: 150.1
click at [395, 381] on section "My courses Course administration Reports Course" at bounding box center [604, 228] width 822 height 384
copy ul "Grades chart Content accesses Number of active students Assignment submissions …"
click at [281, 213] on link "Growth" at bounding box center [287, 209] width 33 height 11
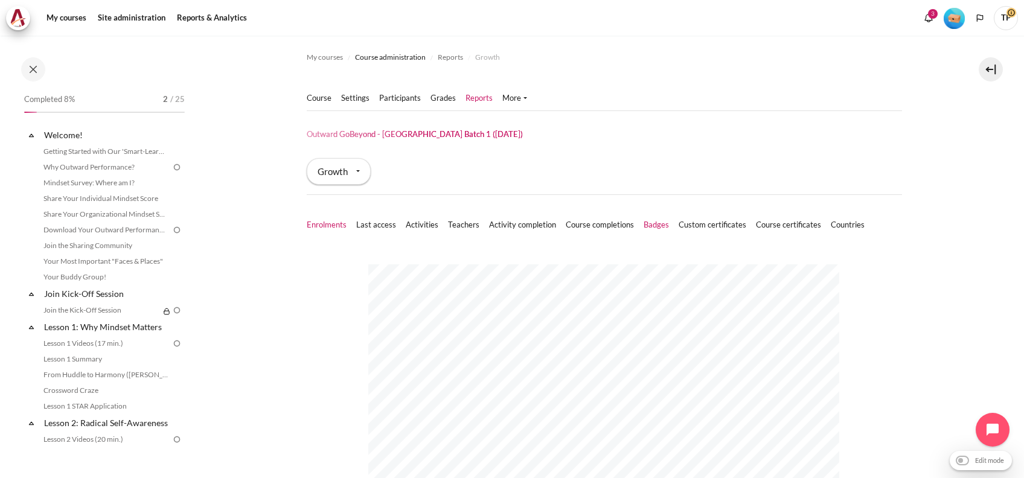
click at [644, 223] on link "Badges" at bounding box center [656, 225] width 25 height 12
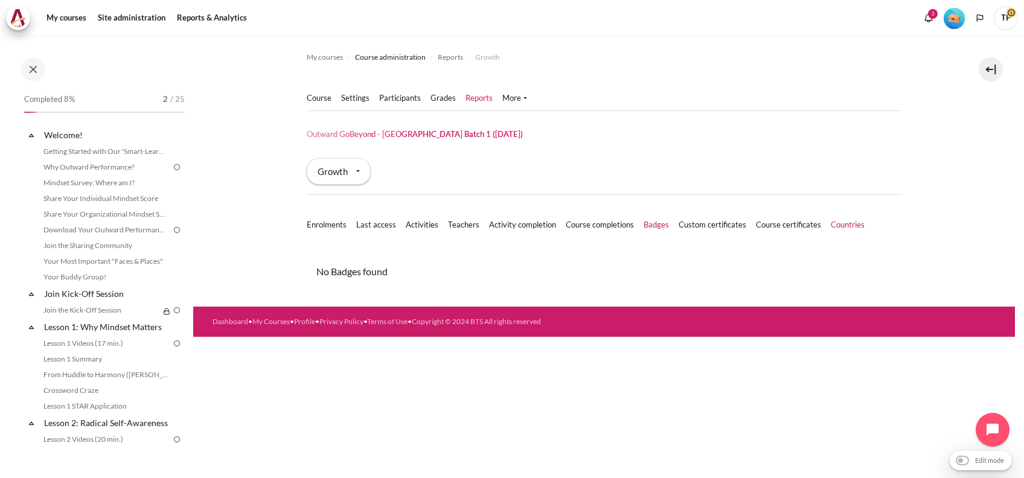
click at [860, 228] on link "Countries" at bounding box center [848, 225] width 34 height 12
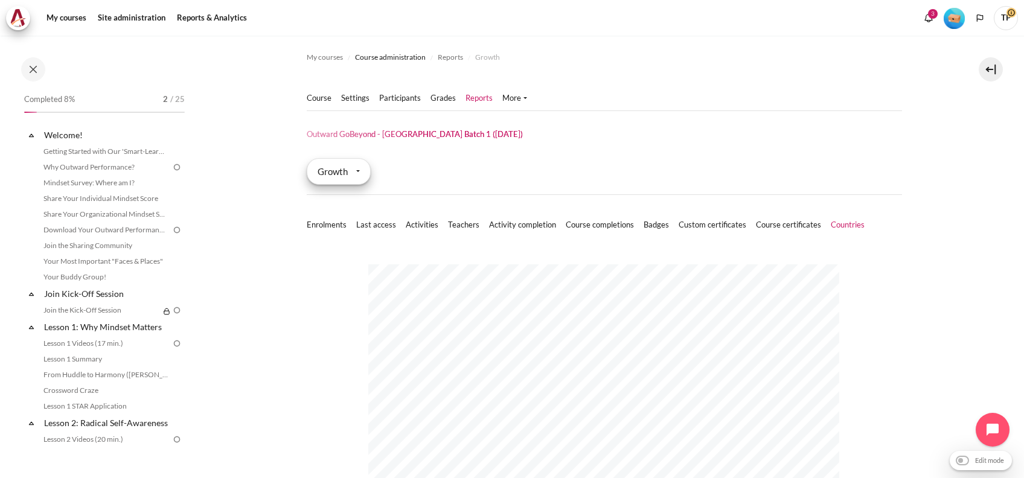
click at [341, 175] on div "Growth" at bounding box center [339, 171] width 64 height 27
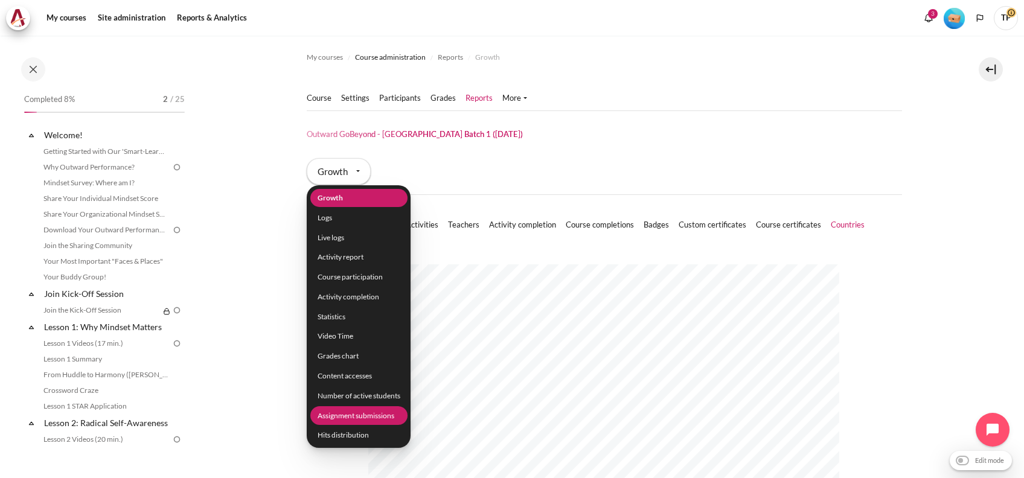
click at [341, 416] on li "Assignment submissions" at bounding box center [358, 416] width 97 height 19
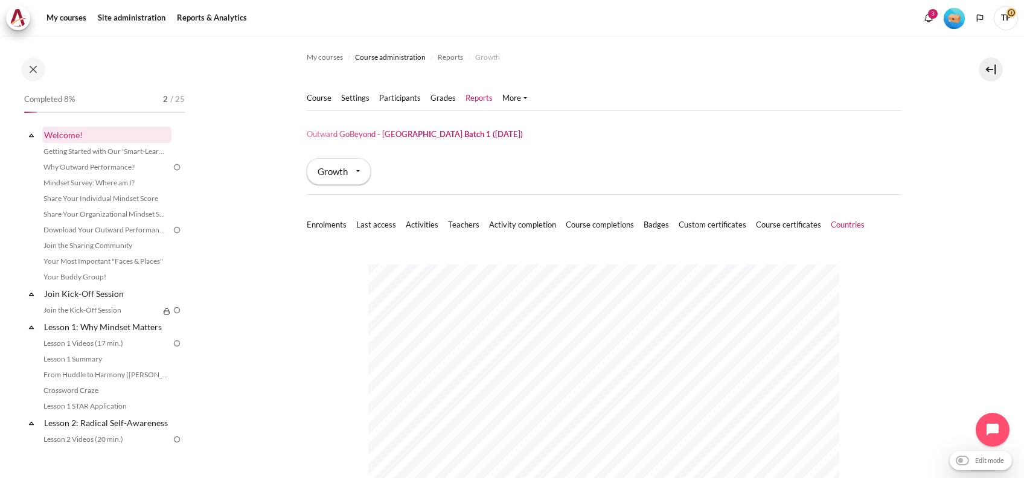
click at [50, 129] on link "Welcome!" at bounding box center [106, 135] width 129 height 16
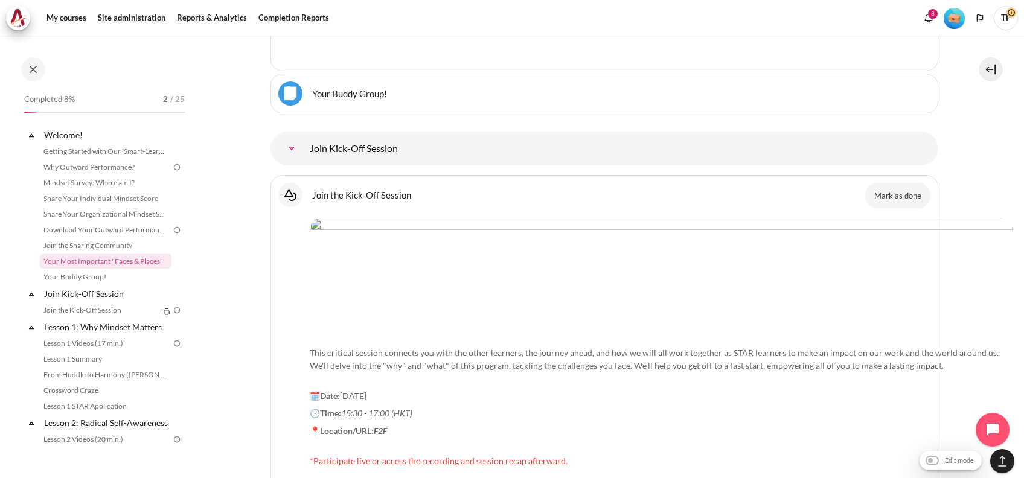
scroll to position [1339, 0]
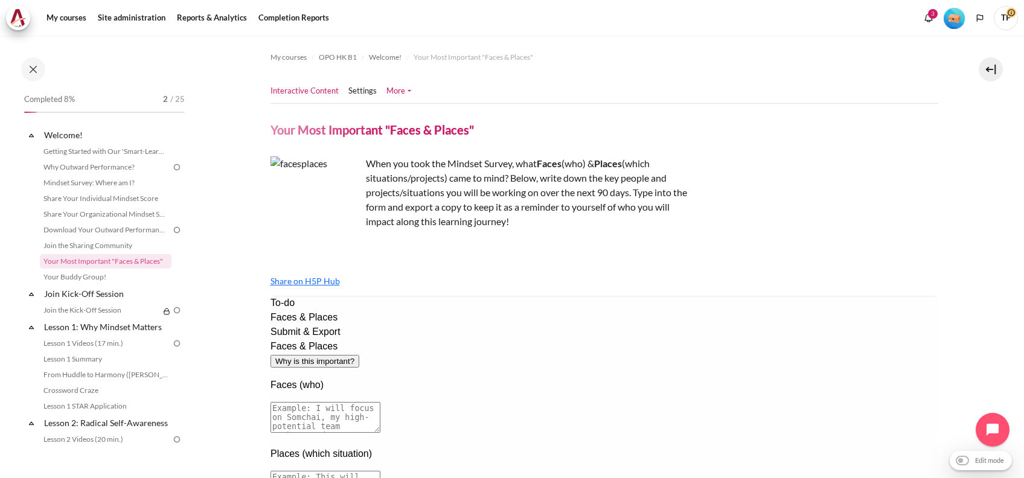
click at [399, 86] on link "More" at bounding box center [399, 91] width 25 height 12
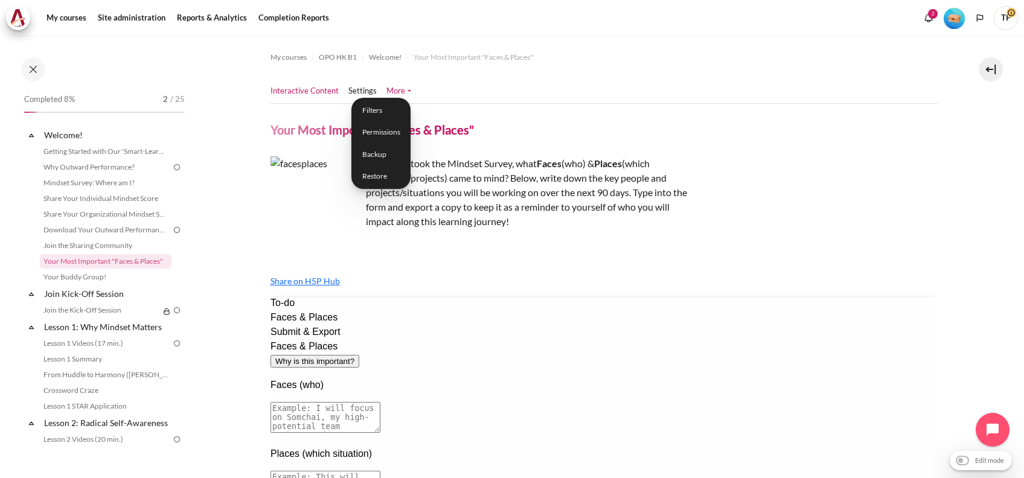
click at [541, 87] on nav "Interactive Content Settings" at bounding box center [605, 91] width 668 height 24
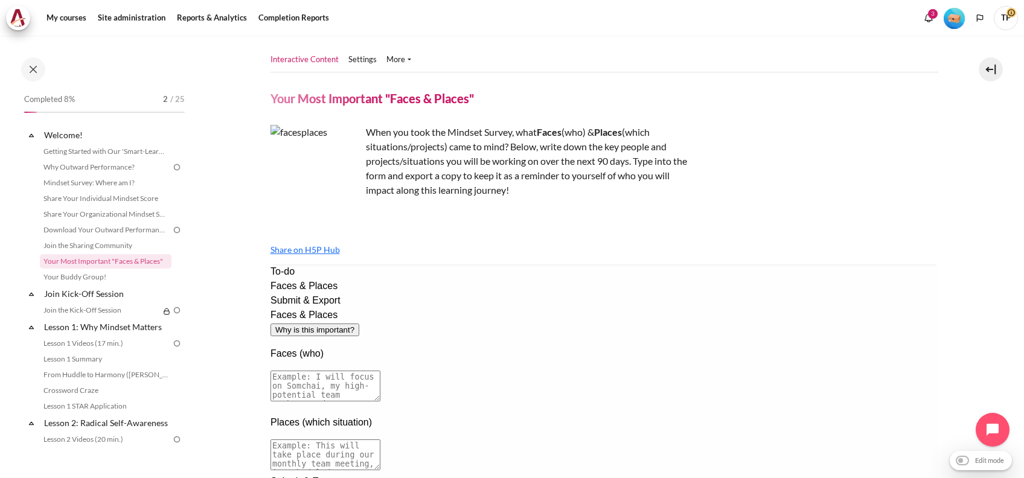
scroll to position [234, 0]
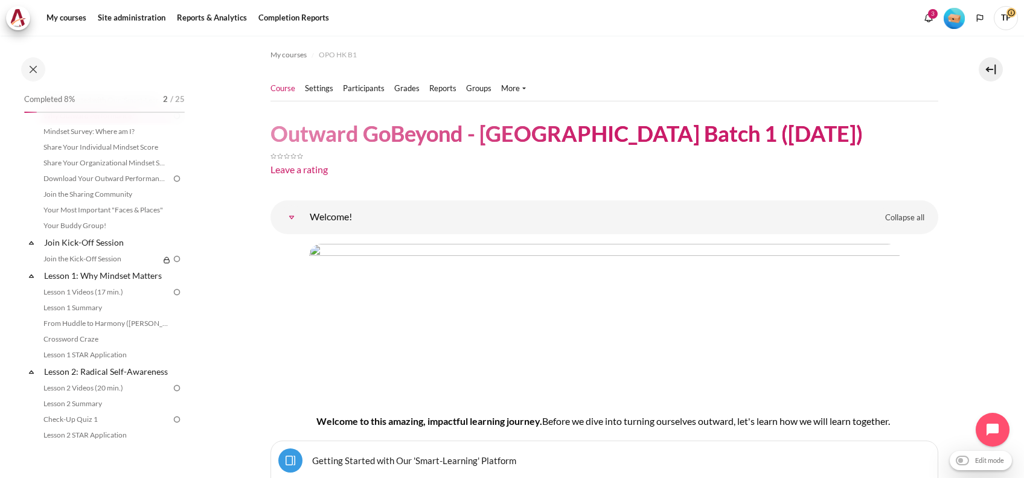
scroll to position [34, 0]
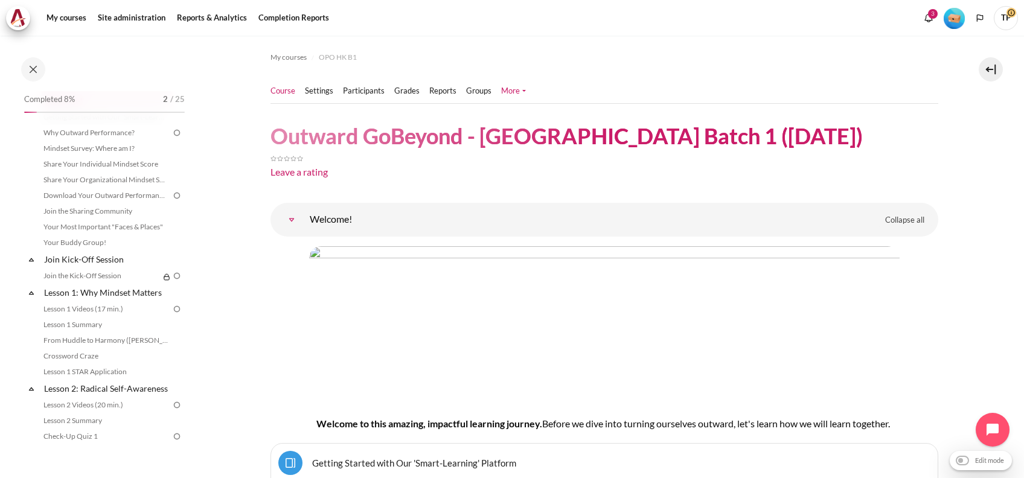
click at [502, 86] on link "More" at bounding box center [513, 91] width 25 height 12
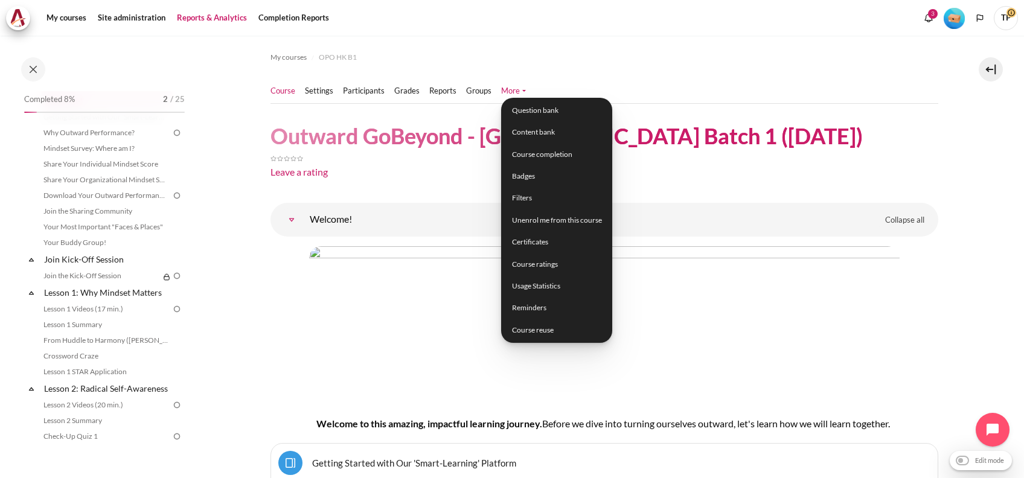
click at [194, 22] on link "Reports & Analytics" at bounding box center [212, 18] width 79 height 24
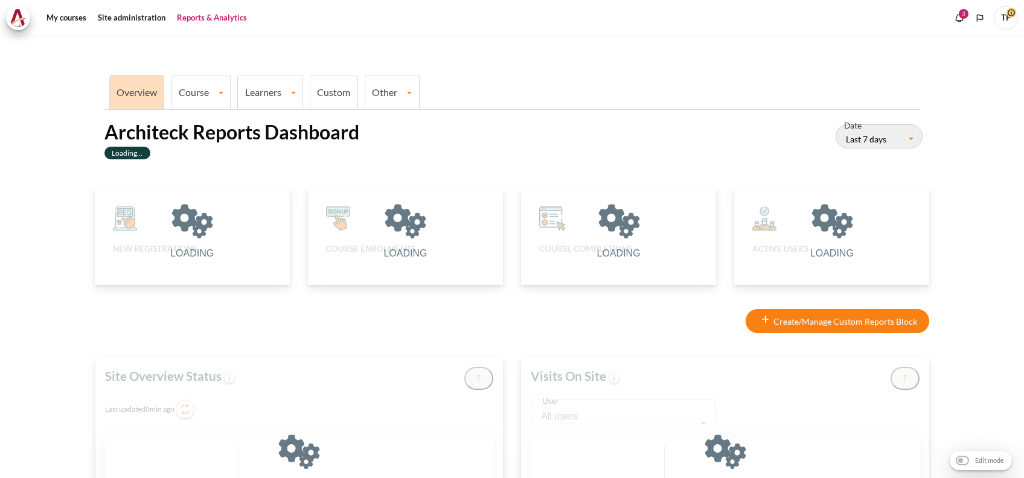
type input "[DATE]"
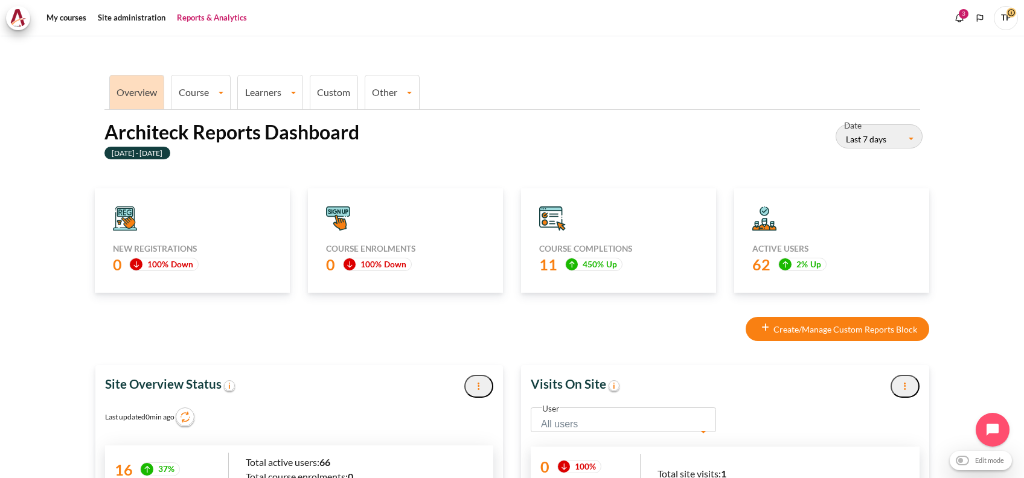
click at [248, 92] on link "Learners" at bounding box center [270, 91] width 65 height 11
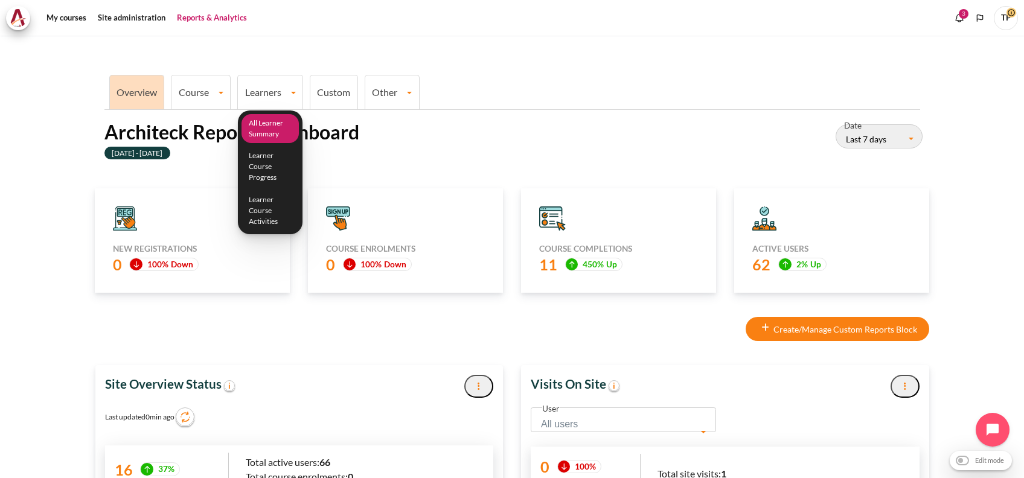
click at [281, 123] on link "All Learner Summary" at bounding box center [271, 129] width 58 height 30
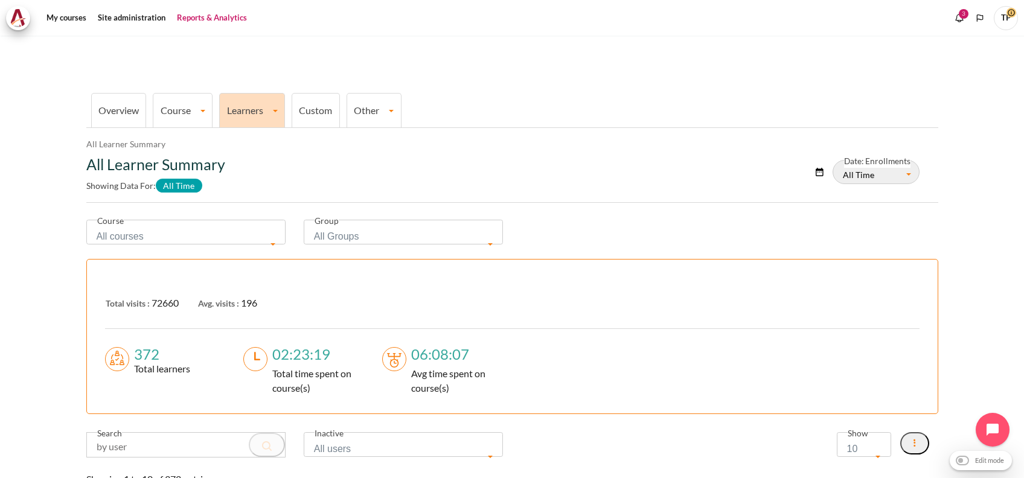
click at [185, 111] on link "Course" at bounding box center [182, 109] width 59 height 11
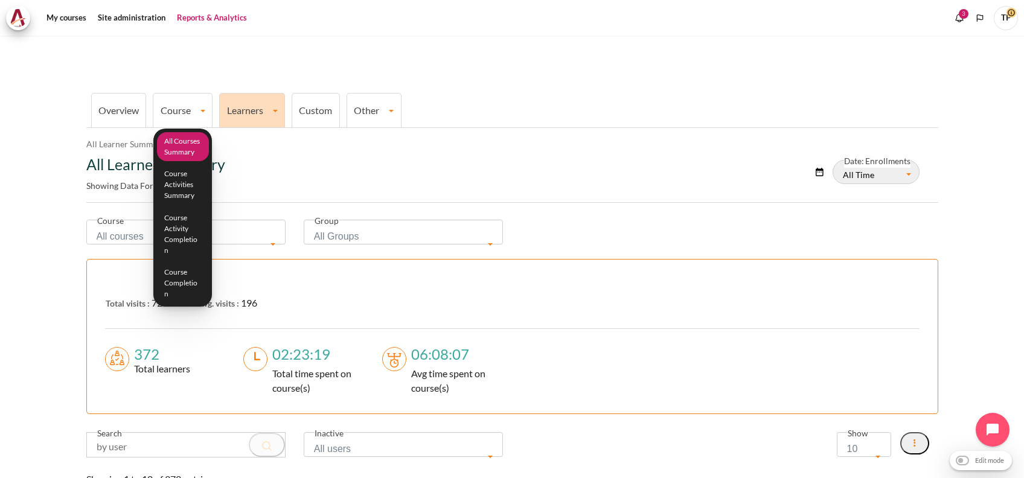
click at [204, 143] on link "All Courses Summary" at bounding box center [183, 147] width 52 height 30
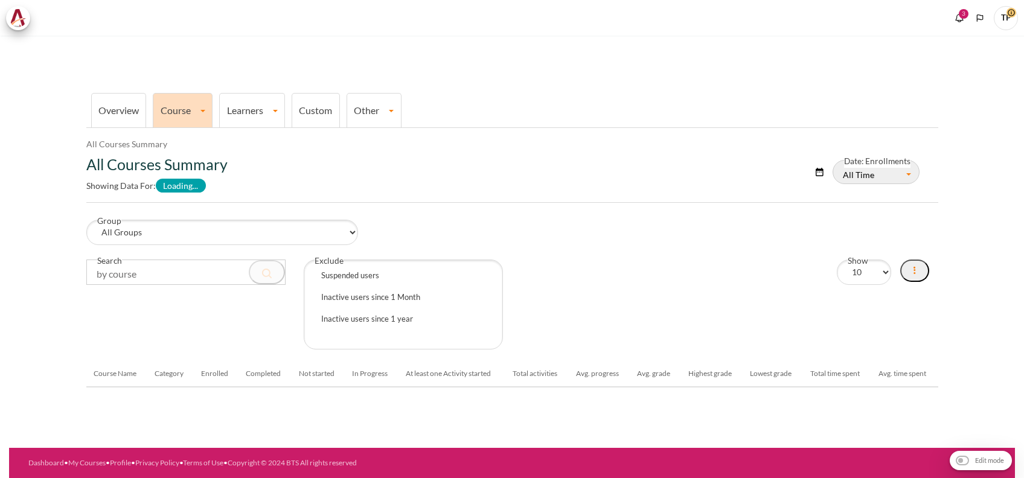
select select "Content"
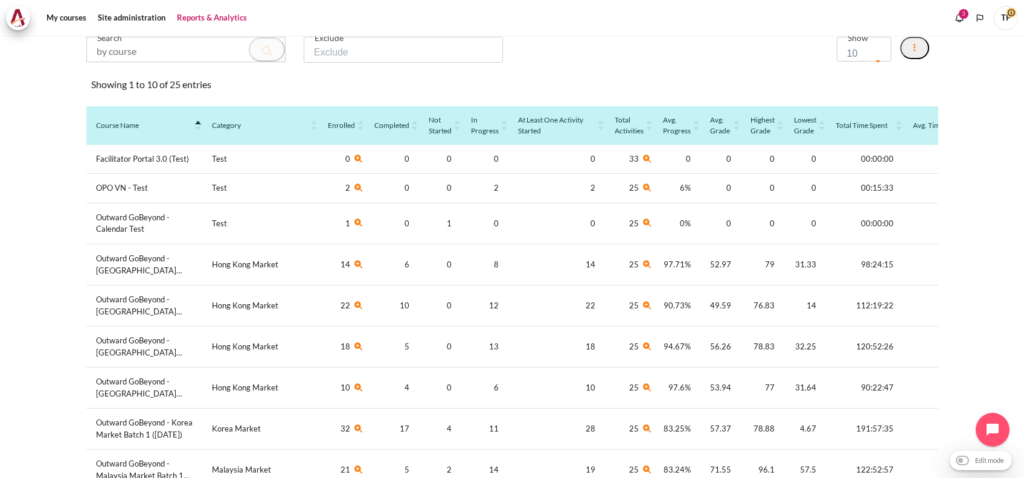
scroll to position [161, 0]
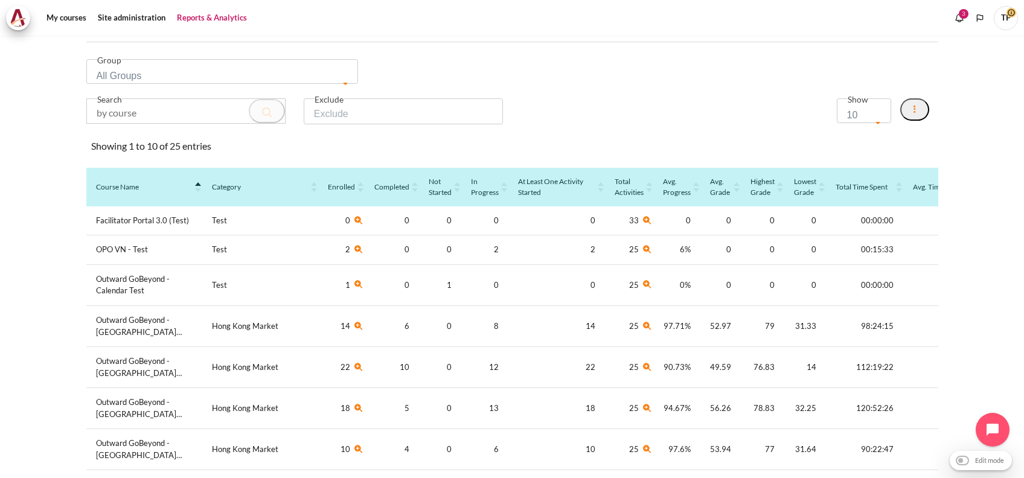
click at [902, 104] on button "Content" at bounding box center [915, 109] width 29 height 22
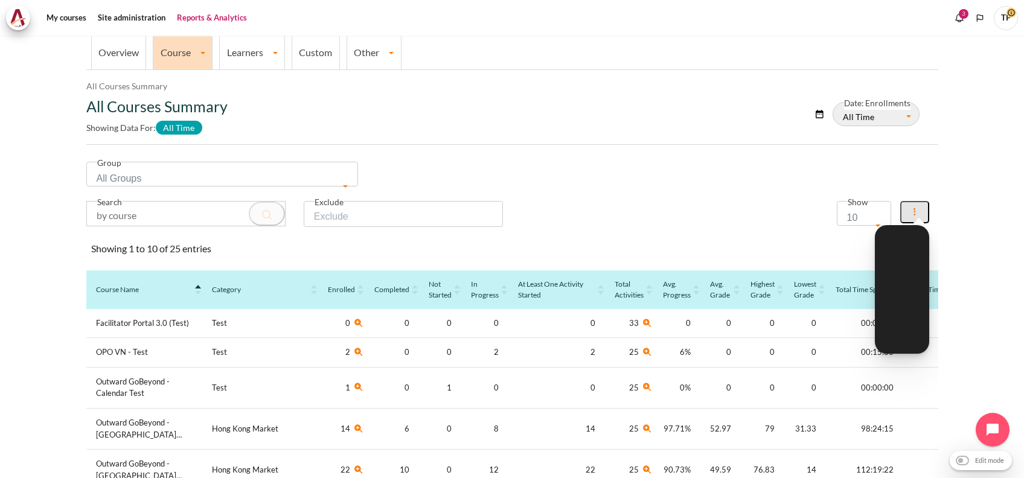
scroll to position [0, 0]
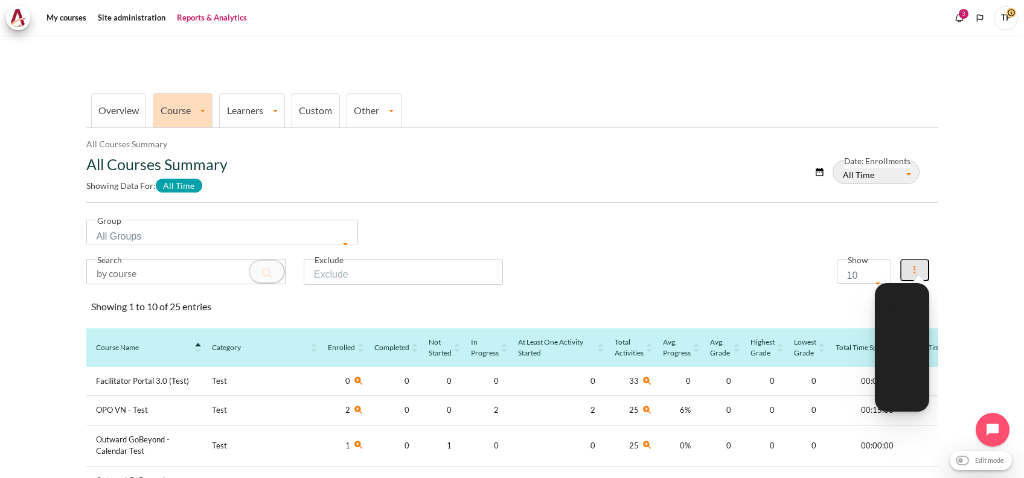
click at [110, 107] on link "Overview" at bounding box center [118, 109] width 40 height 11
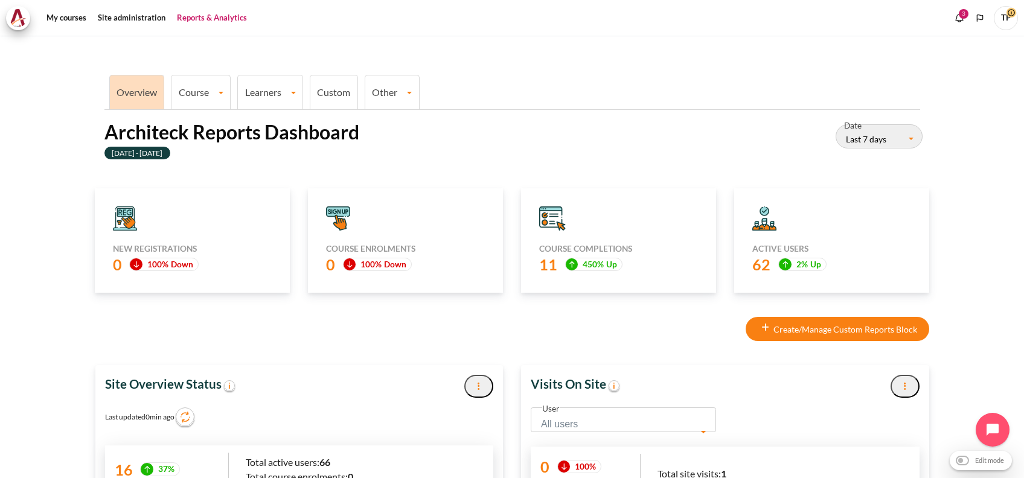
click at [197, 89] on link "Course" at bounding box center [201, 91] width 59 height 11
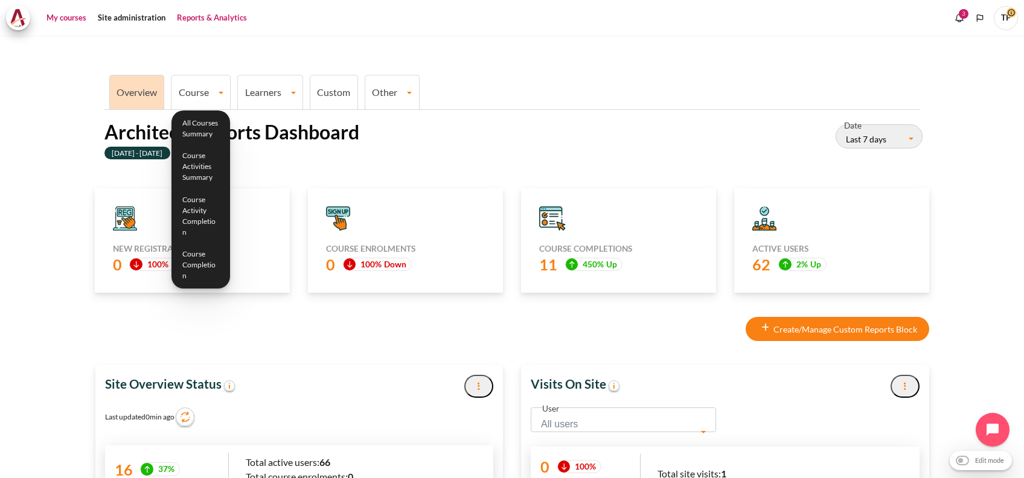
click at [71, 20] on link "My courses" at bounding box center [66, 18] width 48 height 24
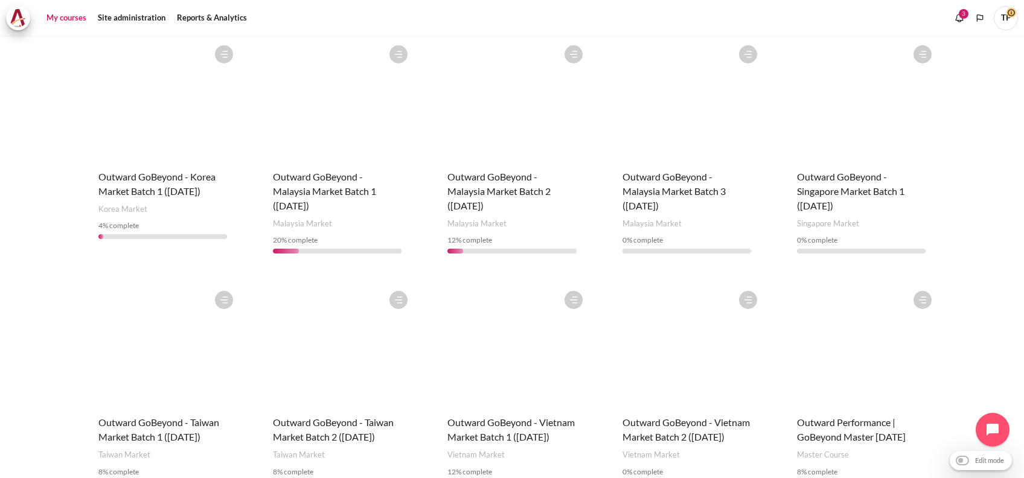
scroll to position [490, 0]
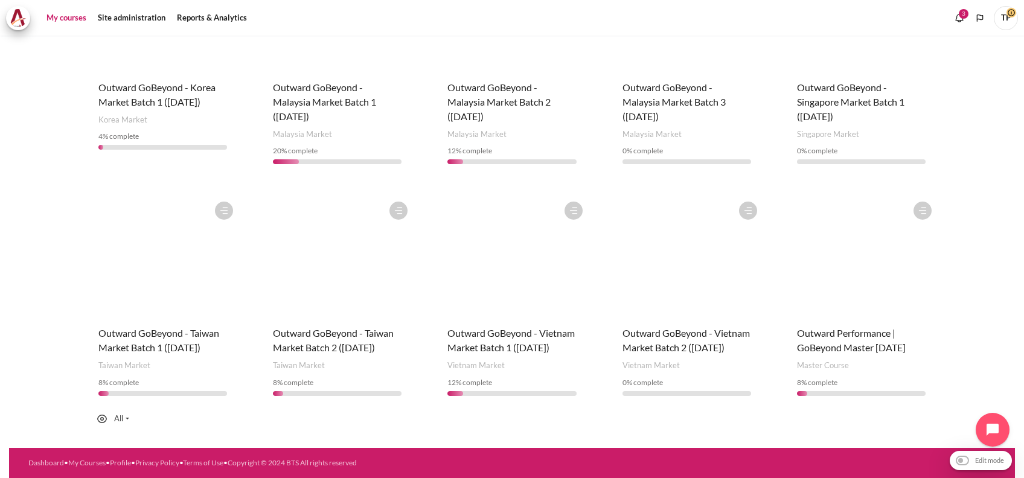
click at [840, 223] on figure "Content" at bounding box center [861, 256] width 153 height 121
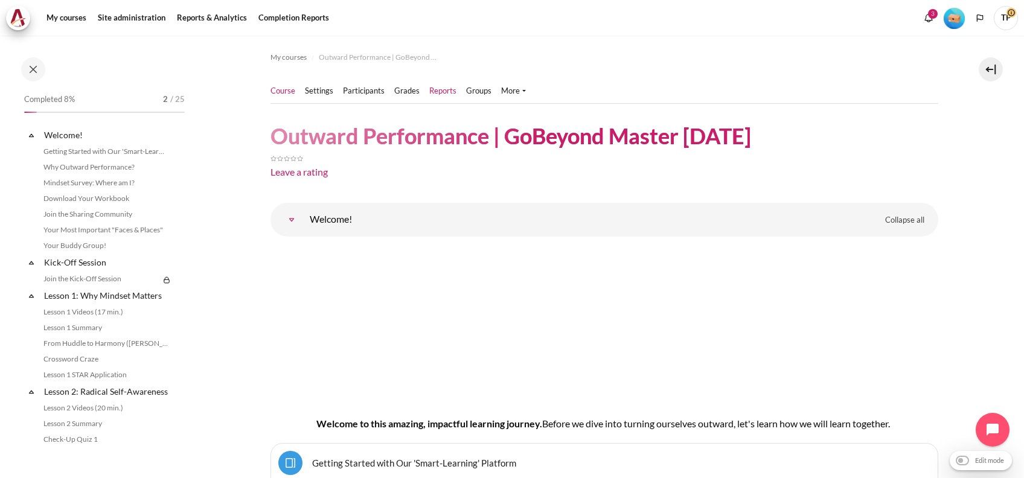
click at [440, 94] on link "Reports" at bounding box center [442, 91] width 27 height 12
